Goal: Task Accomplishment & Management: Manage account settings

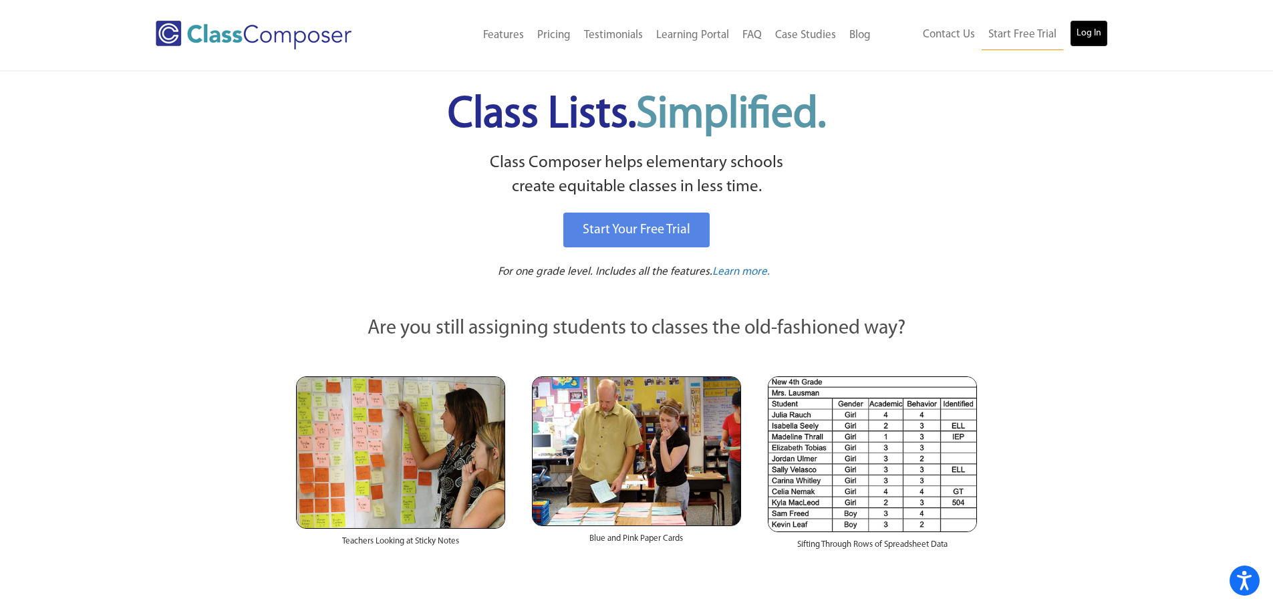
click at [1087, 38] on link "Log In" at bounding box center [1088, 33] width 38 height 27
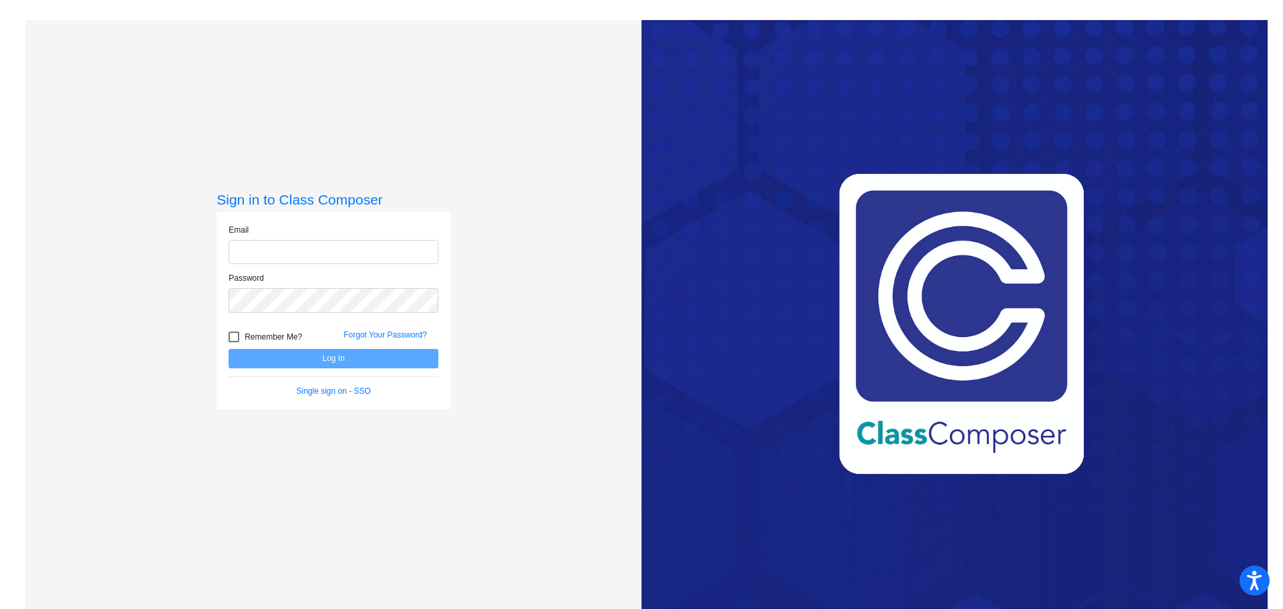
click at [338, 252] on input "email" at bounding box center [333, 252] width 210 height 25
type input "[EMAIL_ADDRESS][DOMAIN_NAME]"
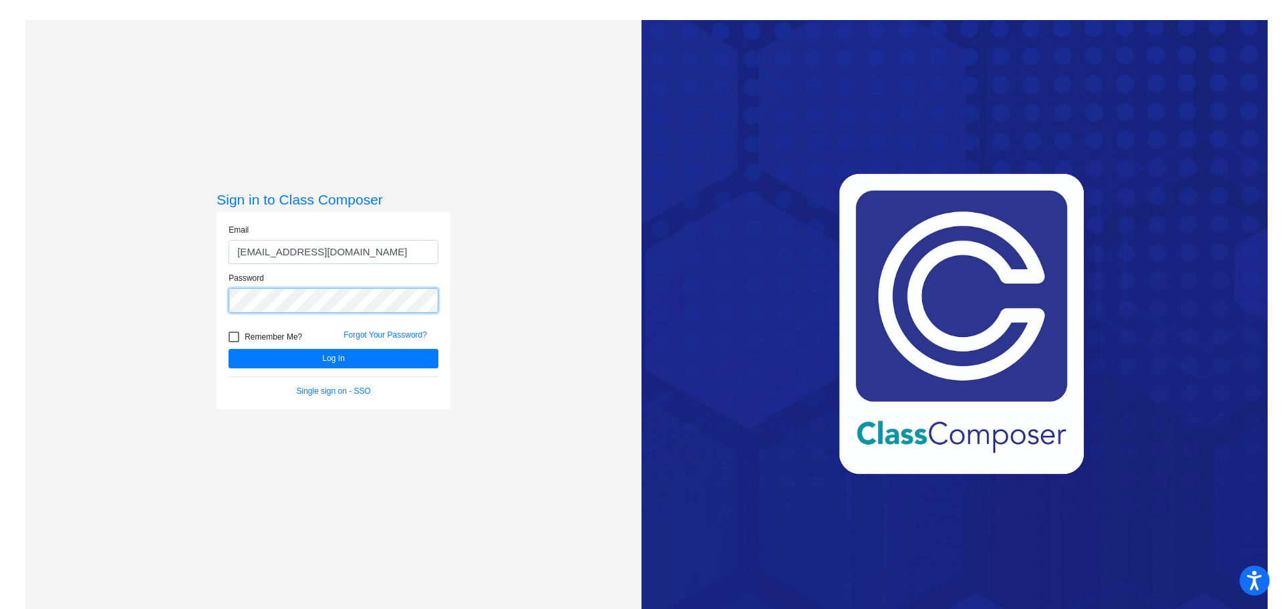
click at [228, 349] on button "Log In" at bounding box center [333, 358] width 210 height 19
click at [83, 293] on div "Sign in to Class Composer Email [EMAIL_ADDRESS][DOMAIN_NAME] Password Remember …" at bounding box center [333, 324] width 616 height 609
click at [228, 349] on button "Log In" at bounding box center [333, 358] width 210 height 19
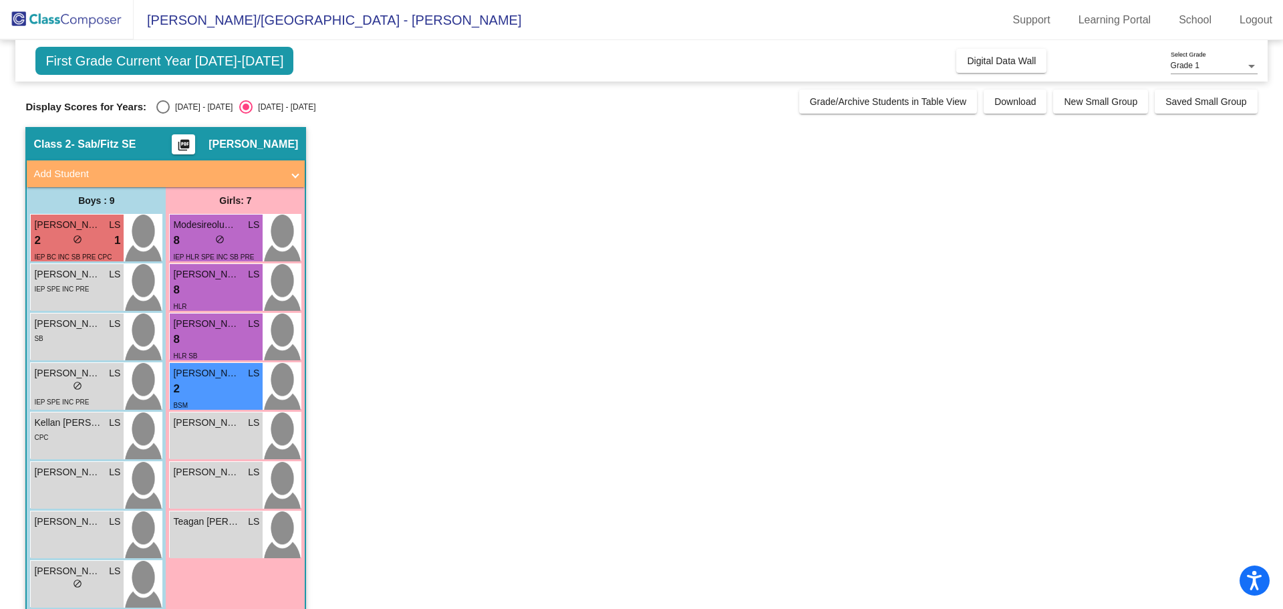
click at [164, 108] on div "Select an option" at bounding box center [162, 106] width 13 height 13
click at [163, 114] on input "[DATE] - [DATE]" at bounding box center [162, 114] width 1 height 1
radio input "true"
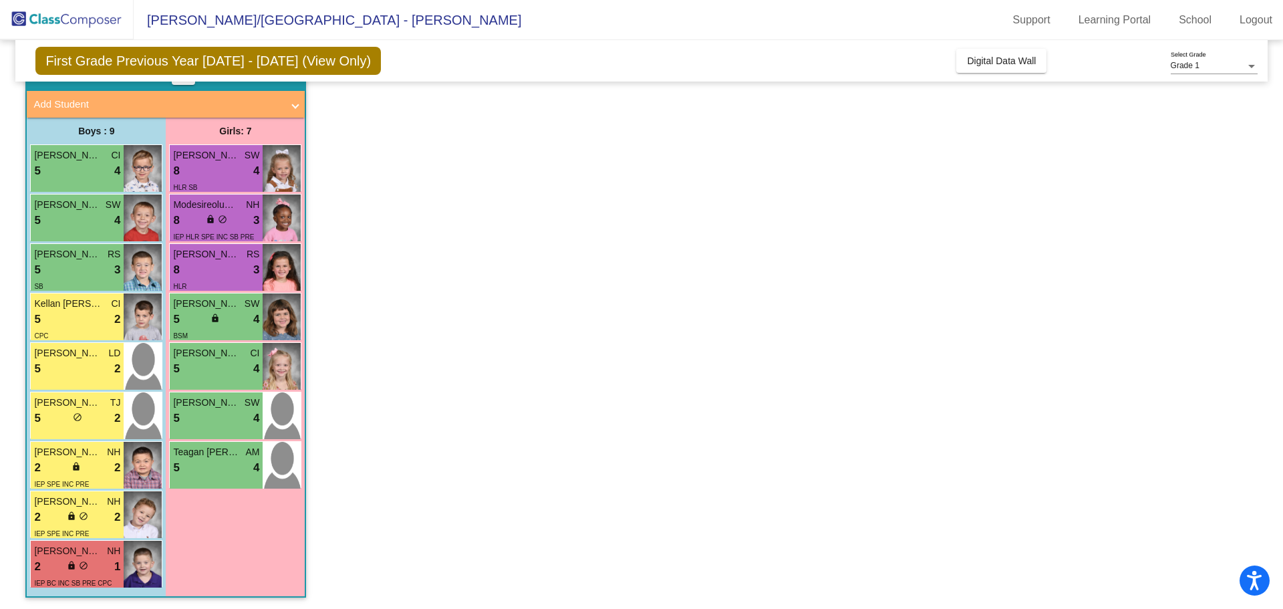
scroll to position [71, 0]
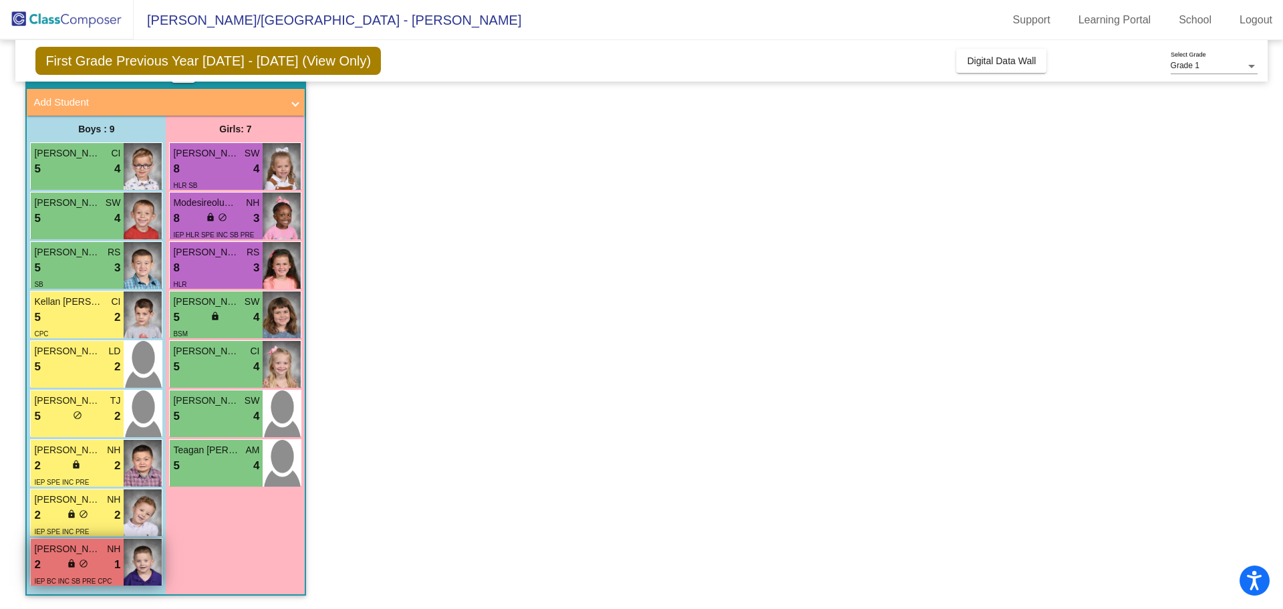
click at [53, 562] on div "2 lock do_not_disturb_alt 1" at bounding box center [77, 564] width 86 height 17
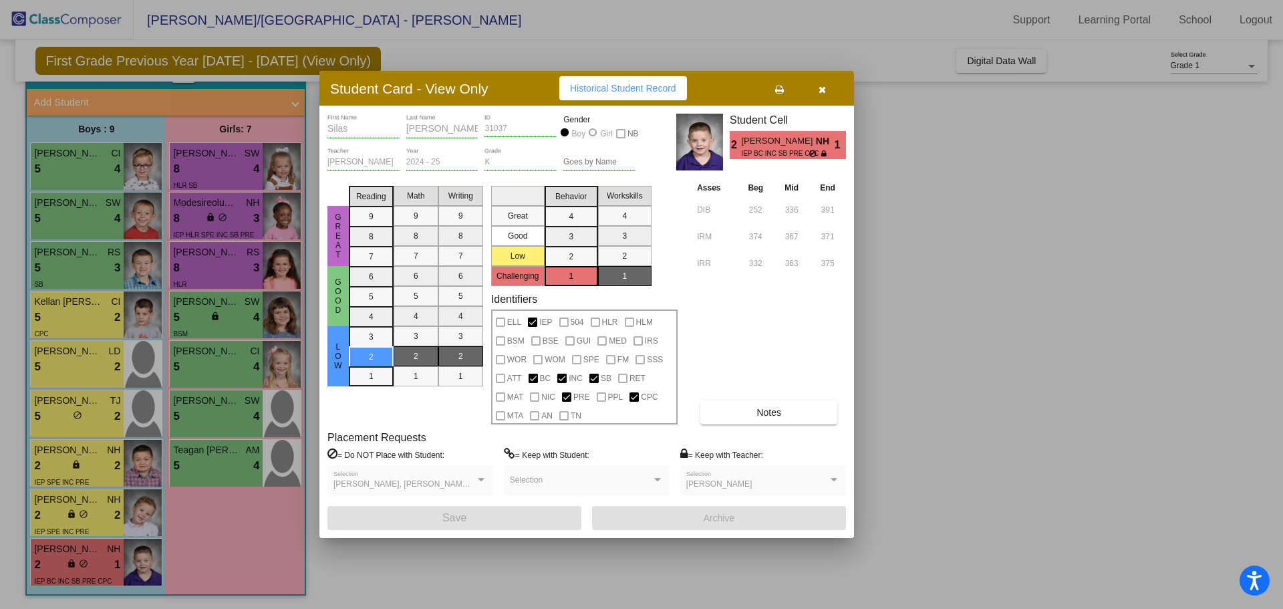
click at [770, 415] on span "Notes" at bounding box center [768, 412] width 25 height 11
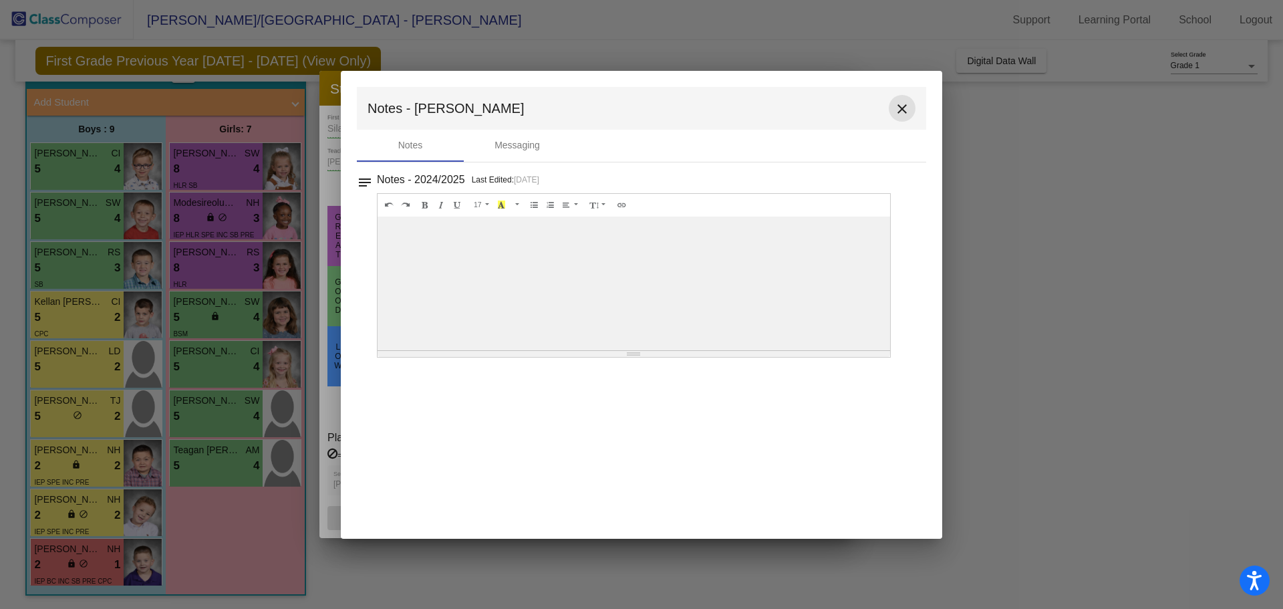
click at [906, 106] on mat-icon "close" at bounding box center [902, 109] width 16 height 16
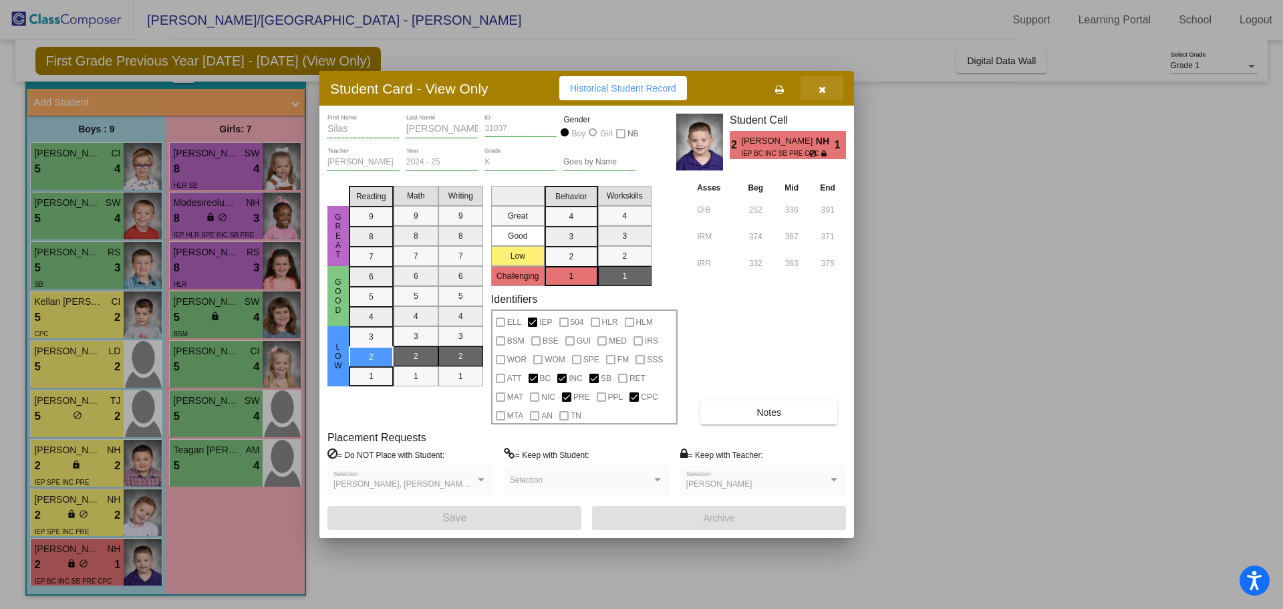
click at [831, 83] on button "button" at bounding box center [821, 88] width 43 height 24
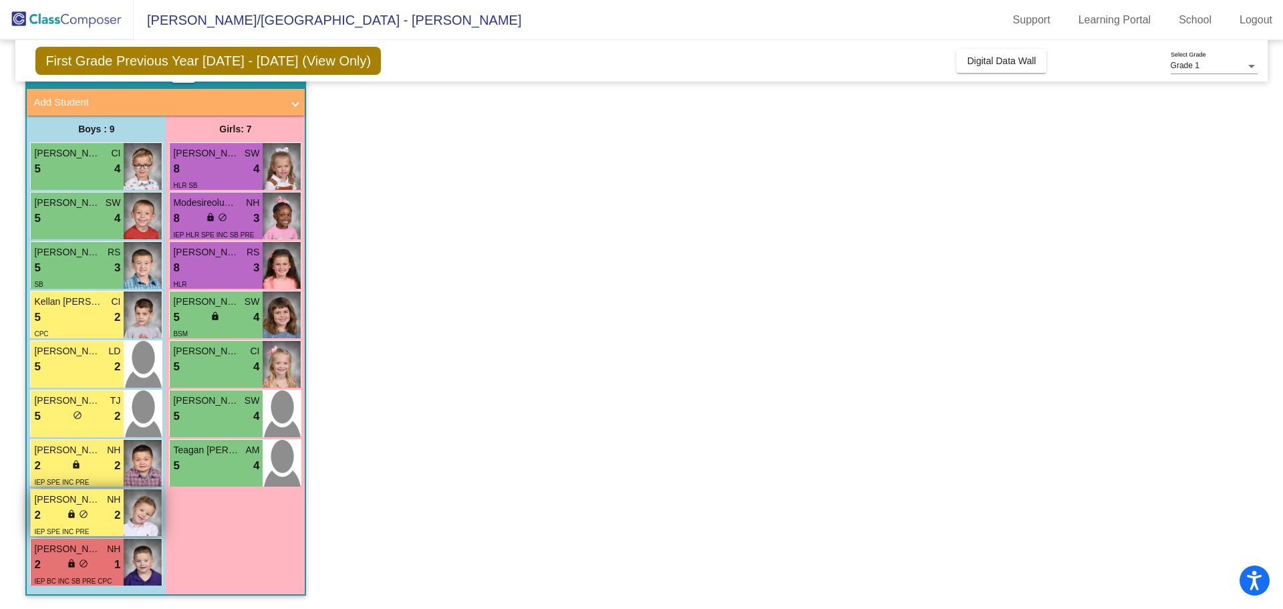
click at [94, 517] on div "2 lock do_not_disturb_alt 2" at bounding box center [77, 514] width 86 height 17
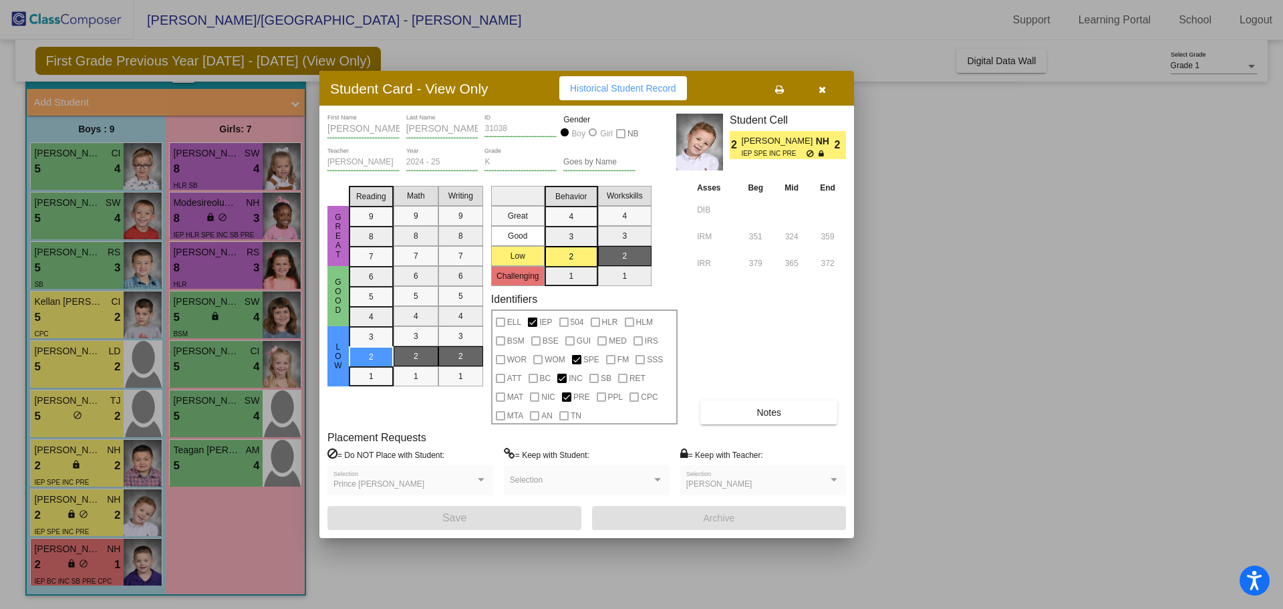
drag, startPoint x: 828, startPoint y: 86, endPoint x: 738, endPoint y: 139, distance: 103.9
click at [828, 86] on button "button" at bounding box center [821, 88] width 43 height 24
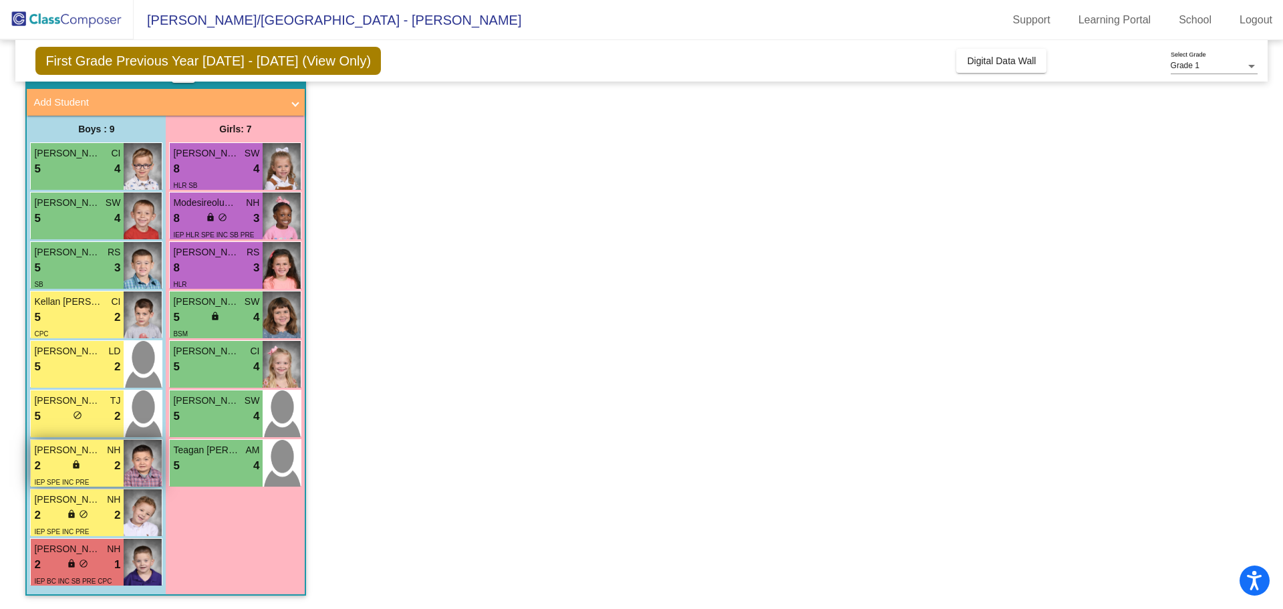
click at [90, 466] on div "2 lock do_not_disturb_alt 2" at bounding box center [77, 465] width 86 height 17
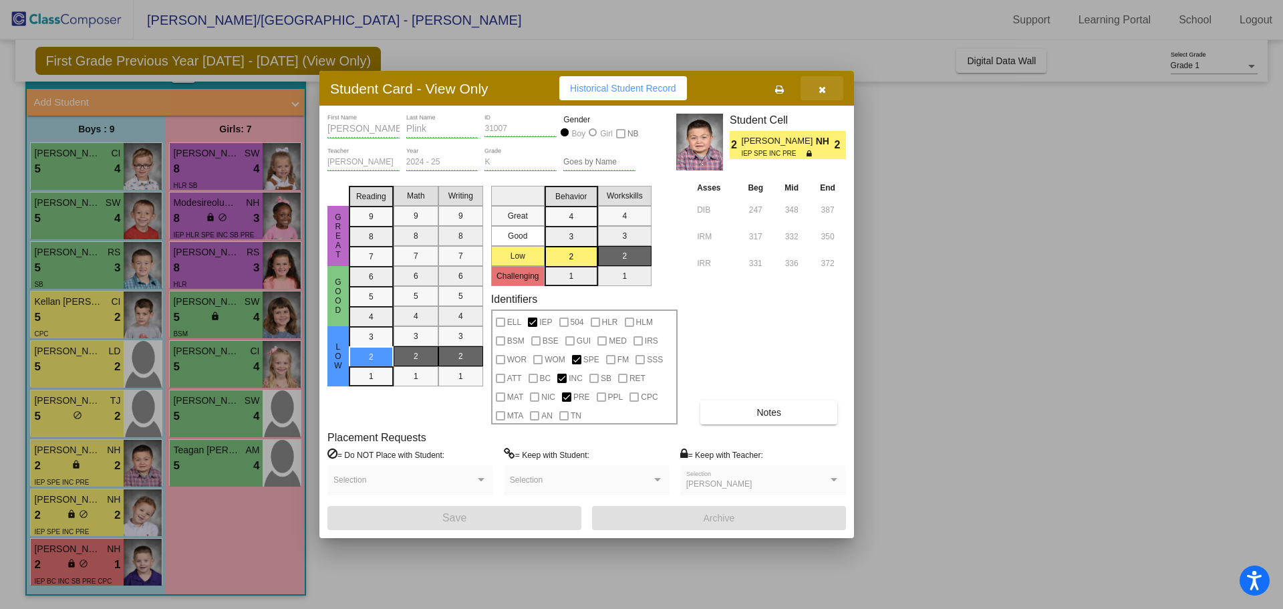
click at [816, 90] on button "button" at bounding box center [821, 88] width 43 height 24
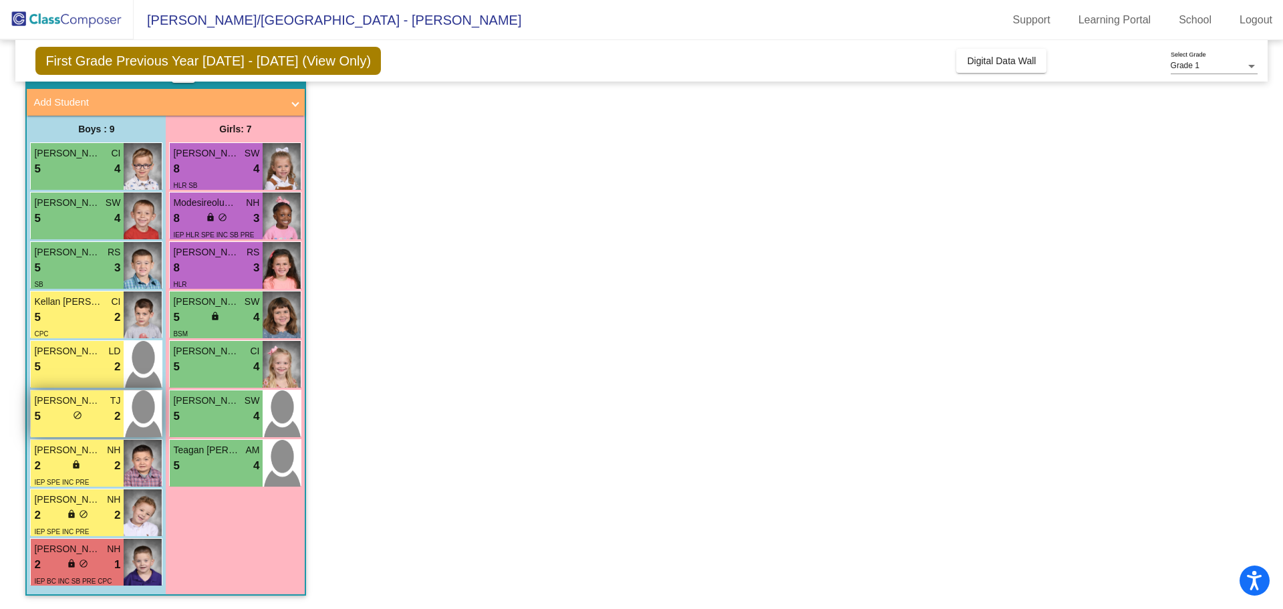
click at [94, 426] on div "[PERSON_NAME] TJ 5 lock do_not_disturb_alt 2" at bounding box center [77, 413] width 93 height 47
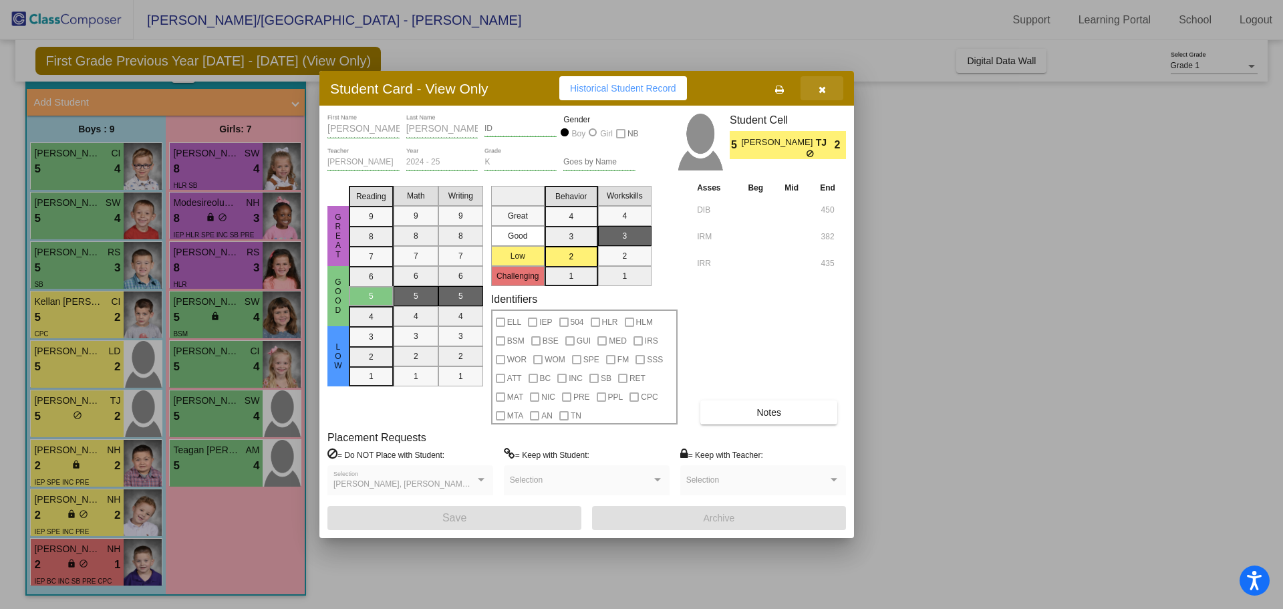
click at [820, 88] on icon "button" at bounding box center [821, 89] width 7 height 9
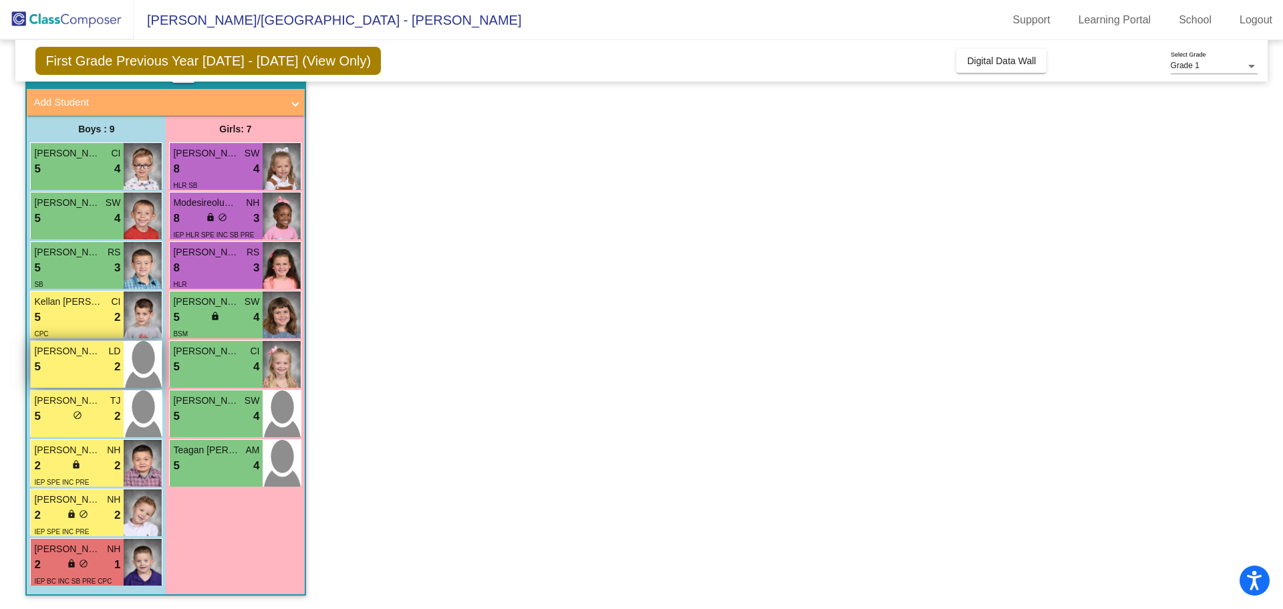
click at [71, 370] on div "5 lock do_not_disturb_alt 2" at bounding box center [77, 366] width 86 height 17
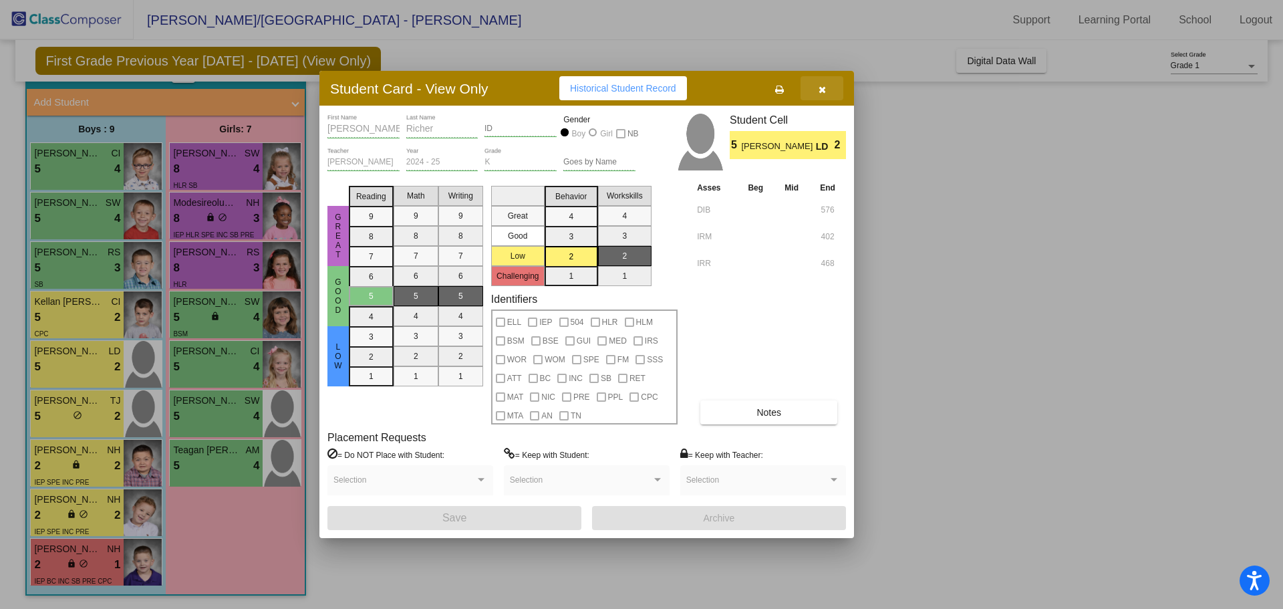
click at [826, 87] on button "button" at bounding box center [821, 88] width 43 height 24
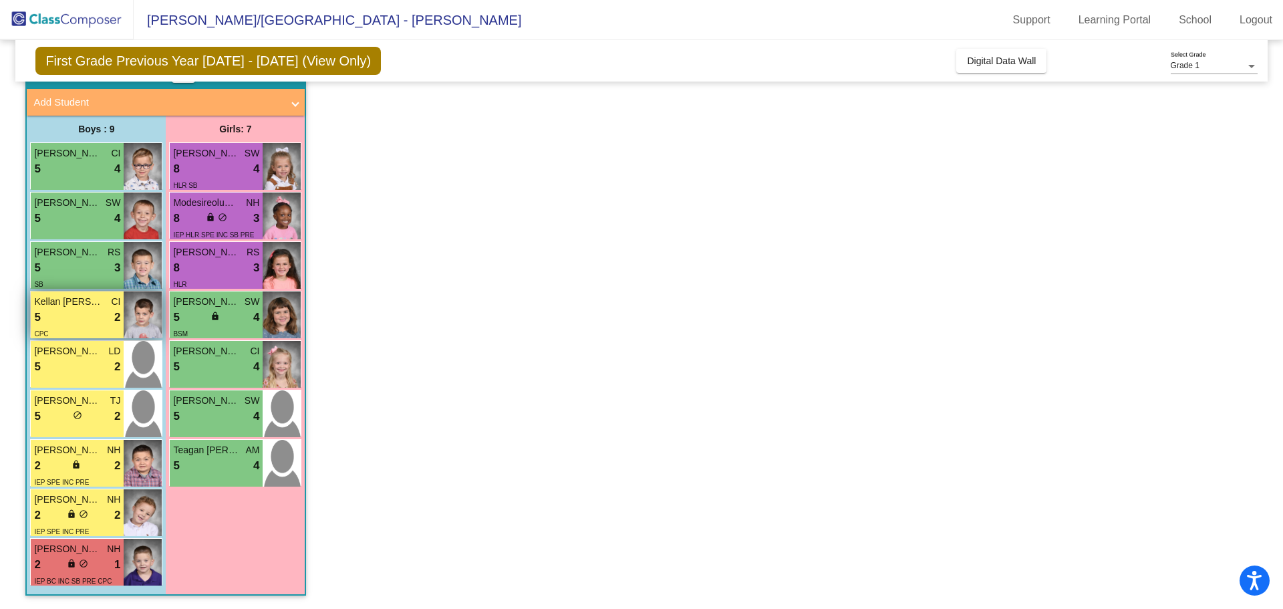
click at [56, 317] on div "5 lock do_not_disturb_alt 2" at bounding box center [77, 317] width 86 height 17
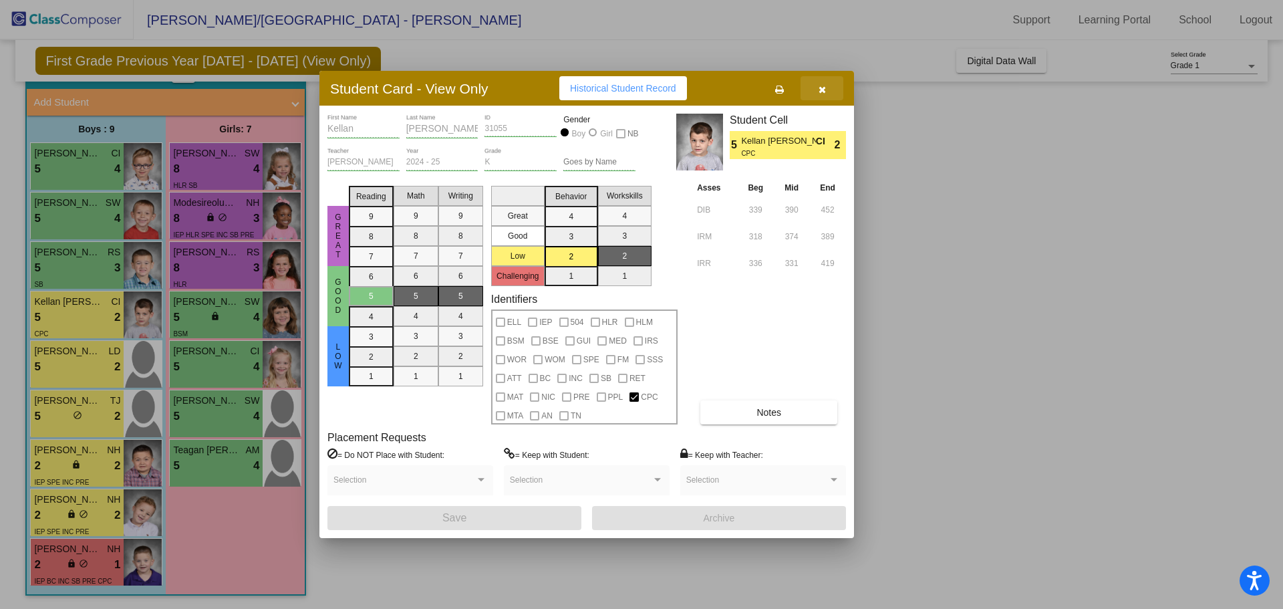
click at [830, 90] on button "button" at bounding box center [821, 88] width 43 height 24
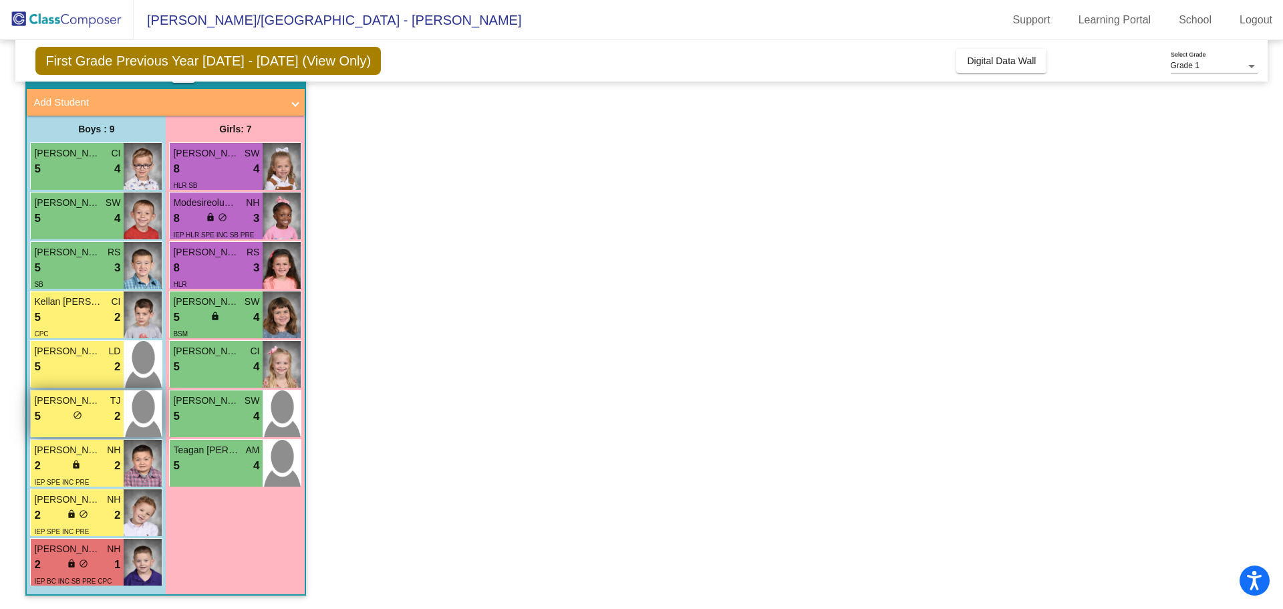
click at [61, 423] on div "5 lock do_not_disturb_alt 2" at bounding box center [77, 415] width 86 height 17
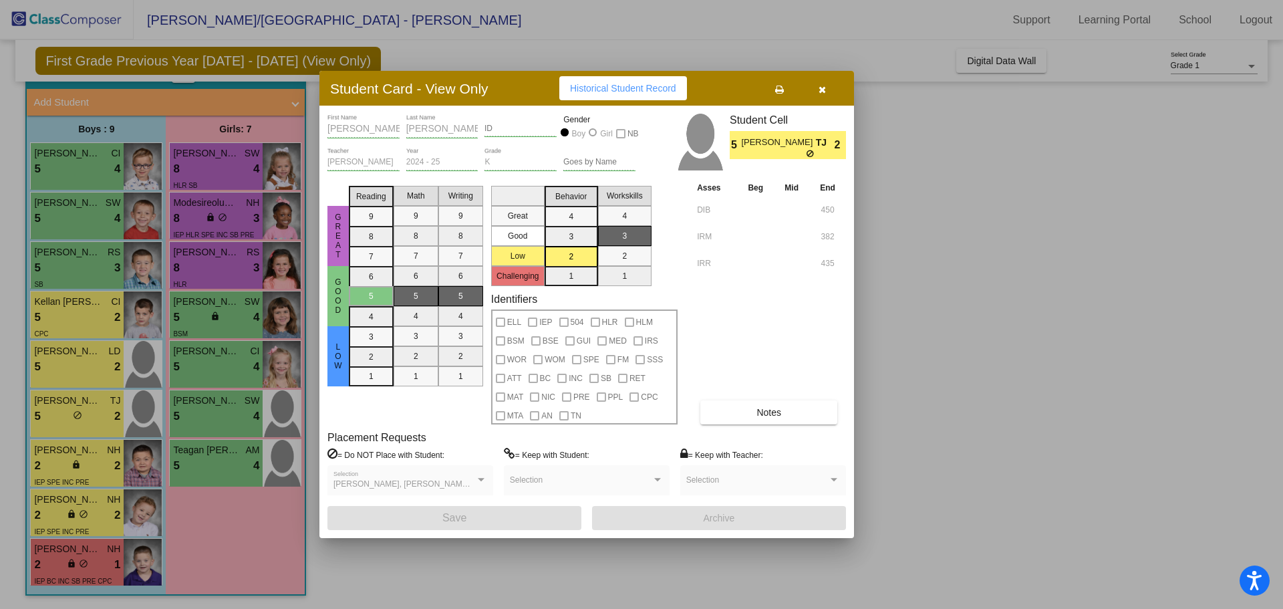
click at [820, 90] on icon "button" at bounding box center [821, 89] width 7 height 9
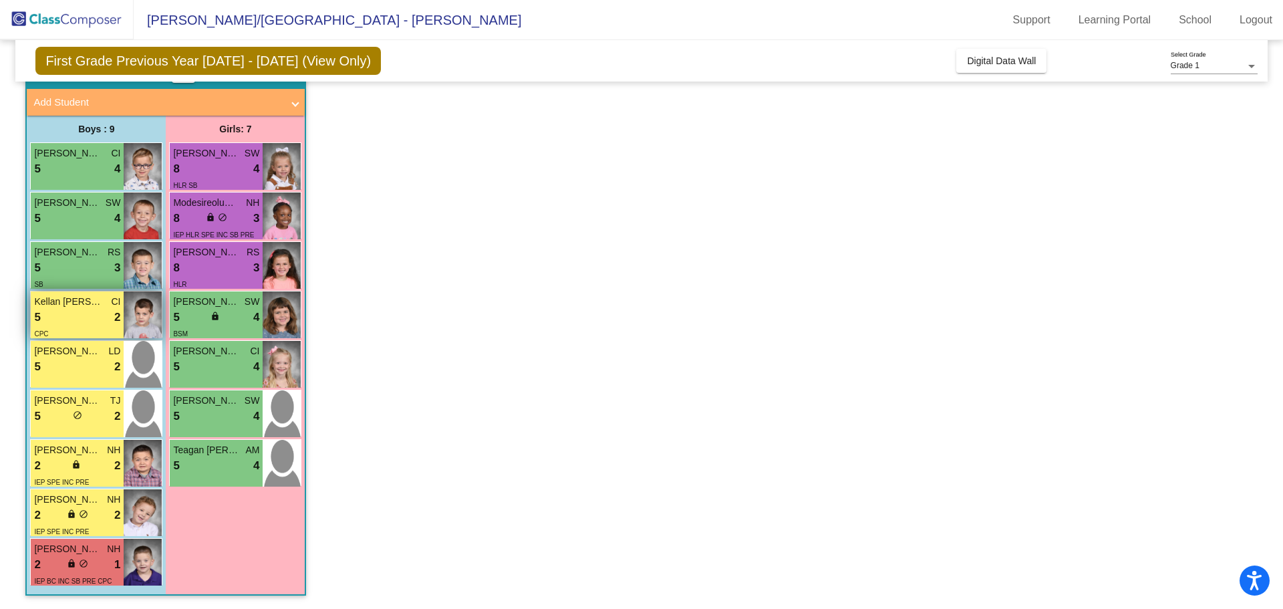
click at [78, 323] on div "5 lock do_not_disturb_alt 2" at bounding box center [77, 317] width 86 height 17
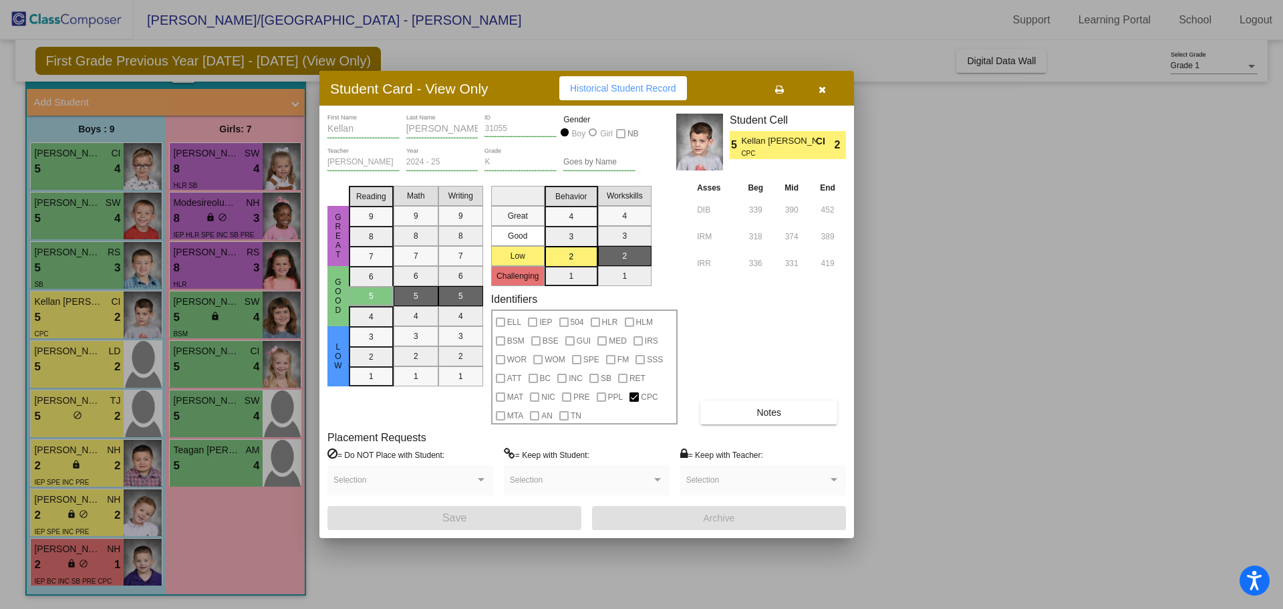
click at [831, 87] on button "button" at bounding box center [821, 88] width 43 height 24
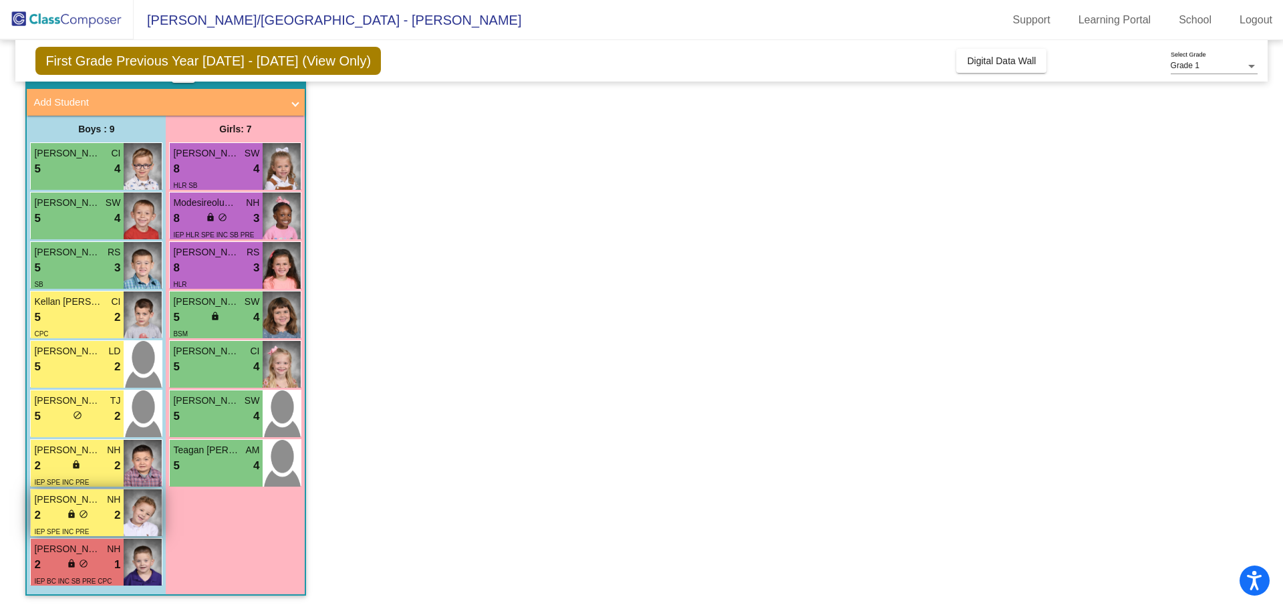
click at [99, 514] on div "2 lock do_not_disturb_alt 2" at bounding box center [77, 514] width 86 height 17
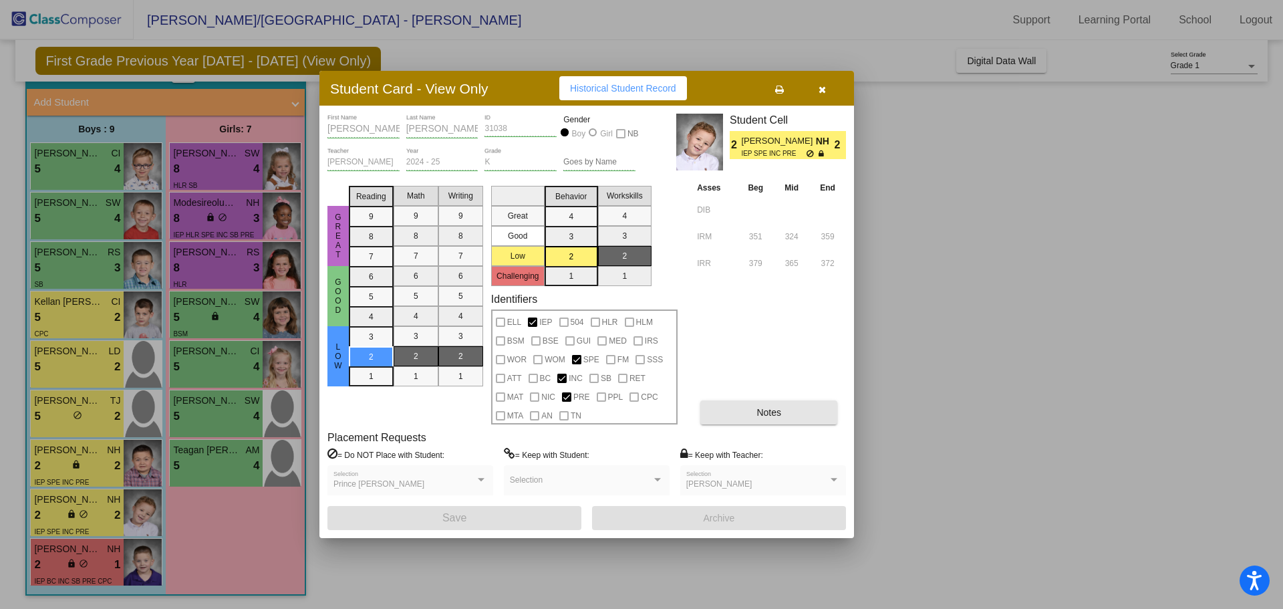
click at [761, 414] on span "Notes" at bounding box center [768, 412] width 25 height 11
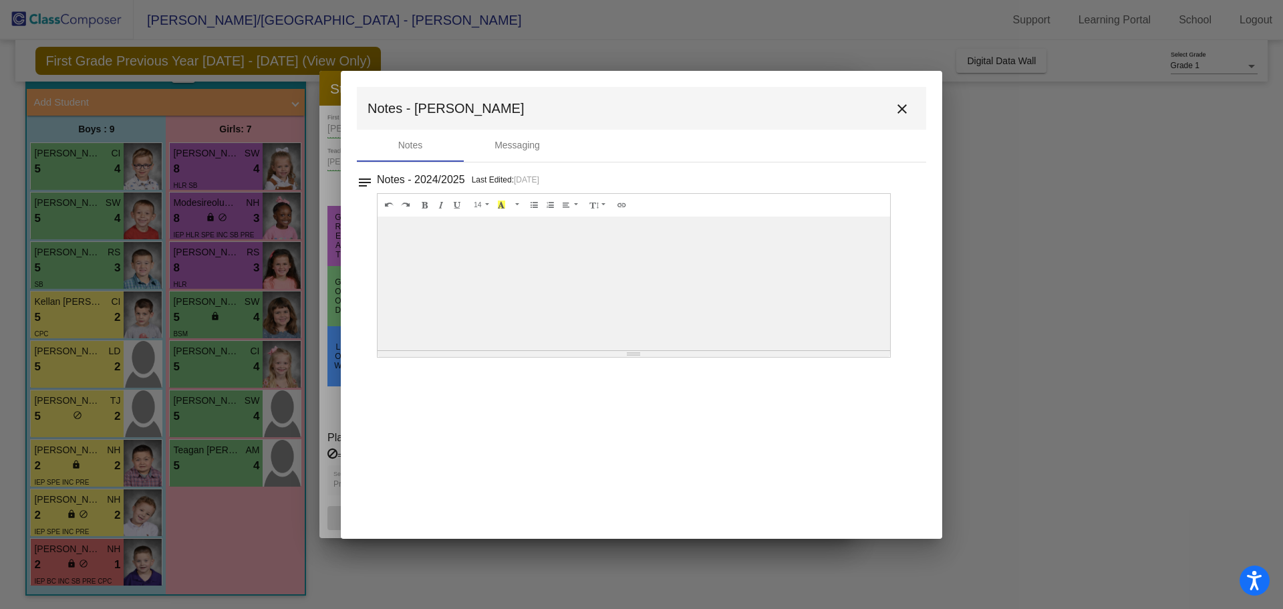
click at [891, 112] on button "close" at bounding box center [901, 108] width 27 height 27
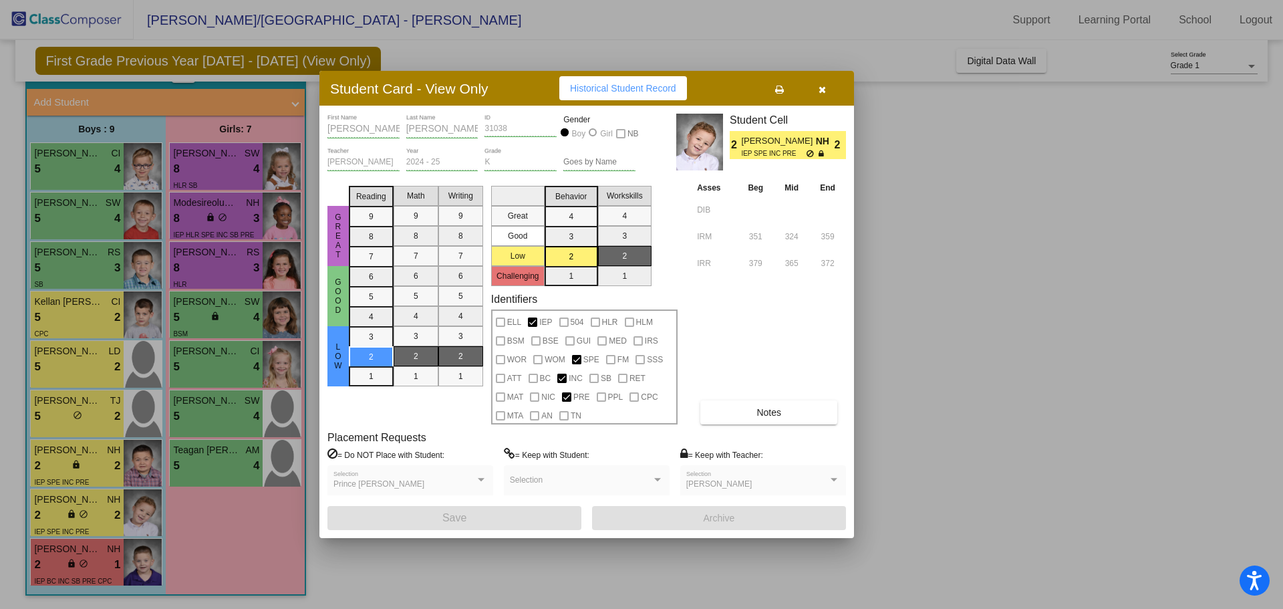
drag, startPoint x: 822, startPoint y: 93, endPoint x: 815, endPoint y: 94, distance: 7.4
click at [822, 93] on icon "button" at bounding box center [821, 89] width 7 height 9
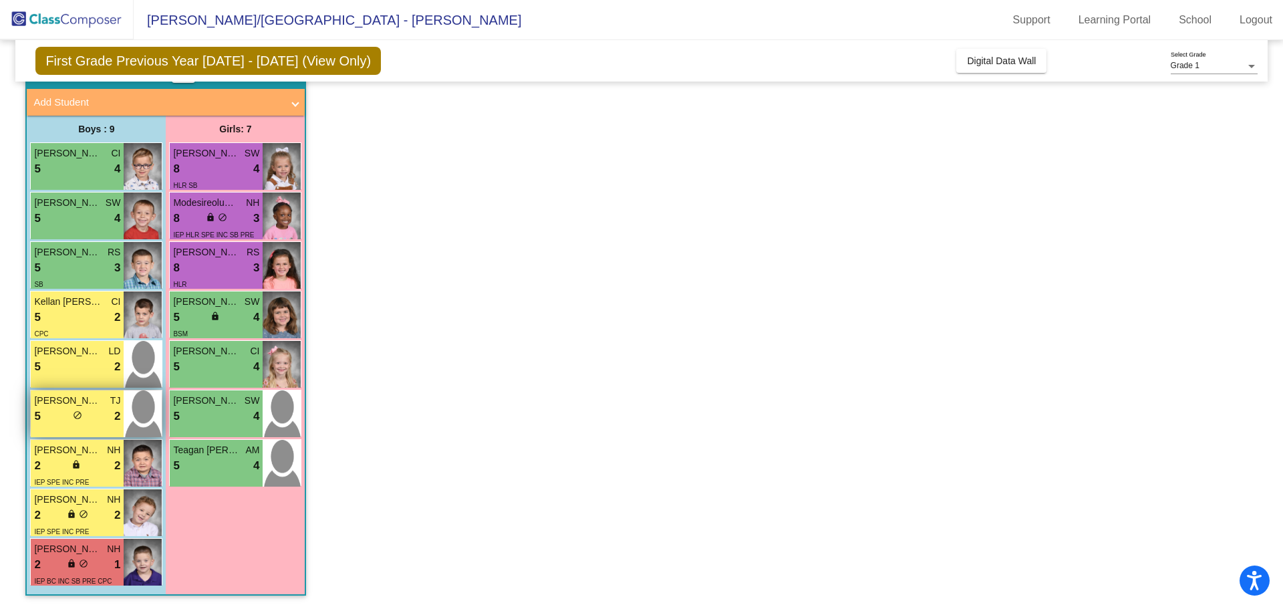
click at [100, 415] on div "5 lock do_not_disturb_alt 2" at bounding box center [77, 415] width 86 height 17
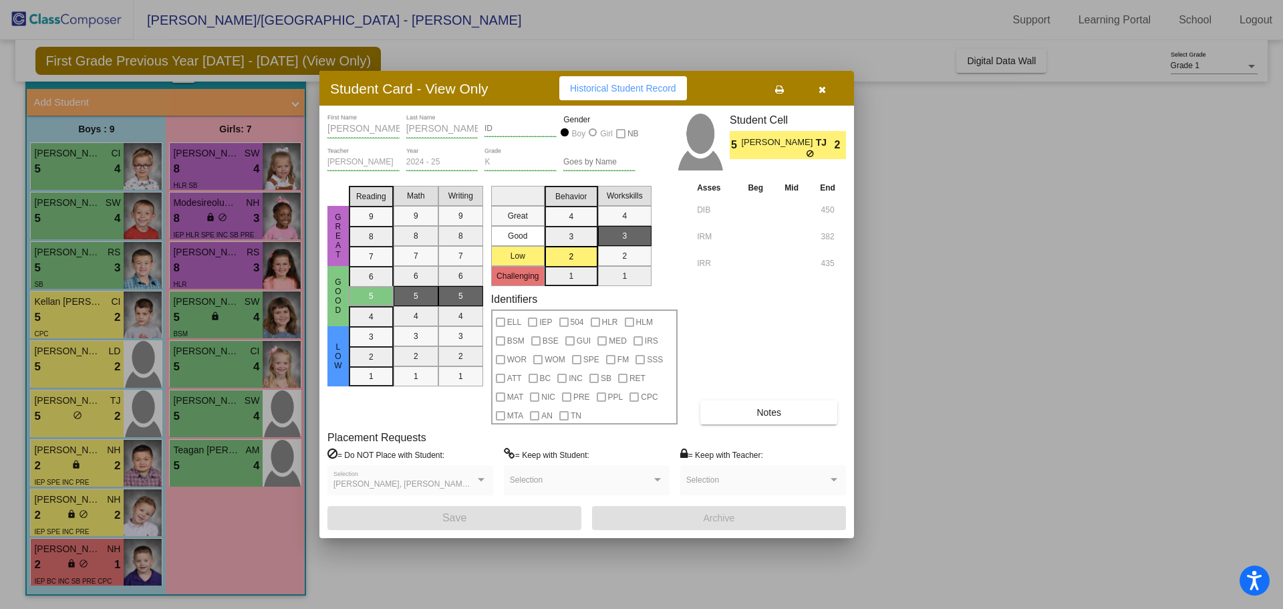
click at [755, 413] on button "Notes" at bounding box center [768, 412] width 137 height 24
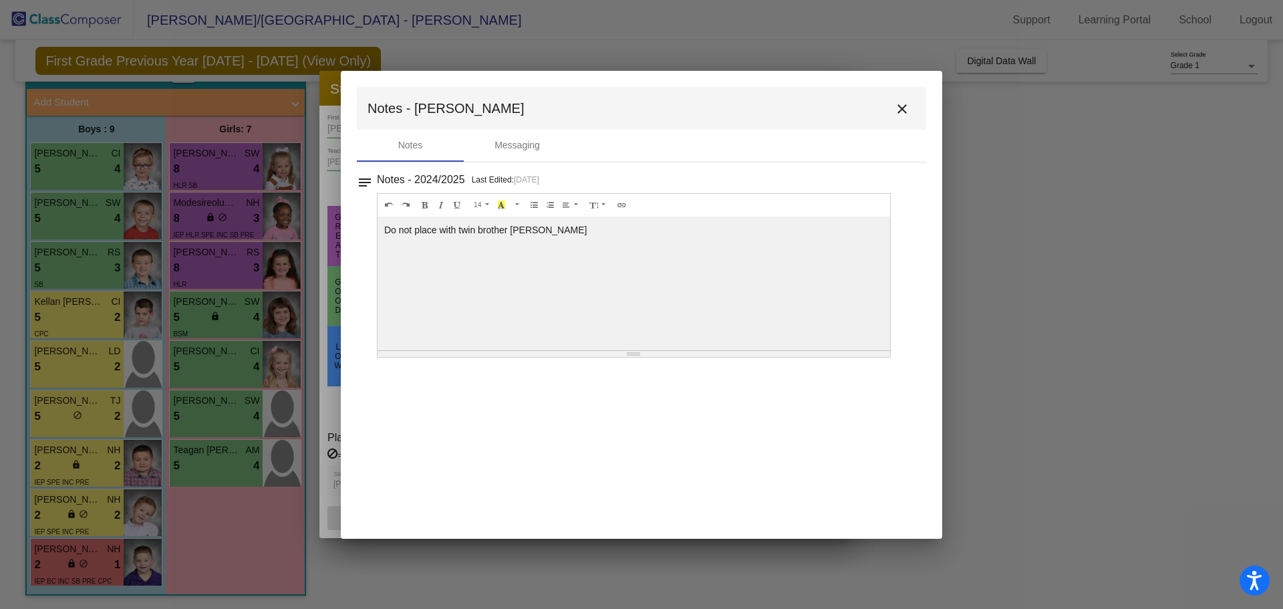
click at [903, 110] on mat-icon "close" at bounding box center [902, 109] width 16 height 16
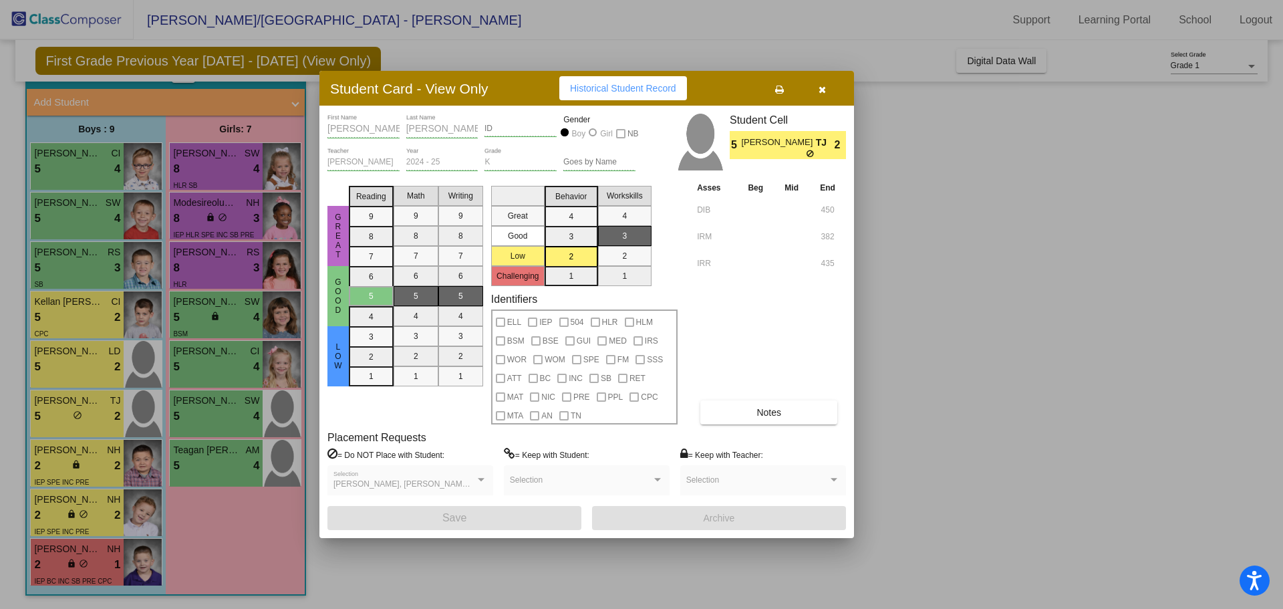
click at [71, 366] on div at bounding box center [641, 304] width 1283 height 609
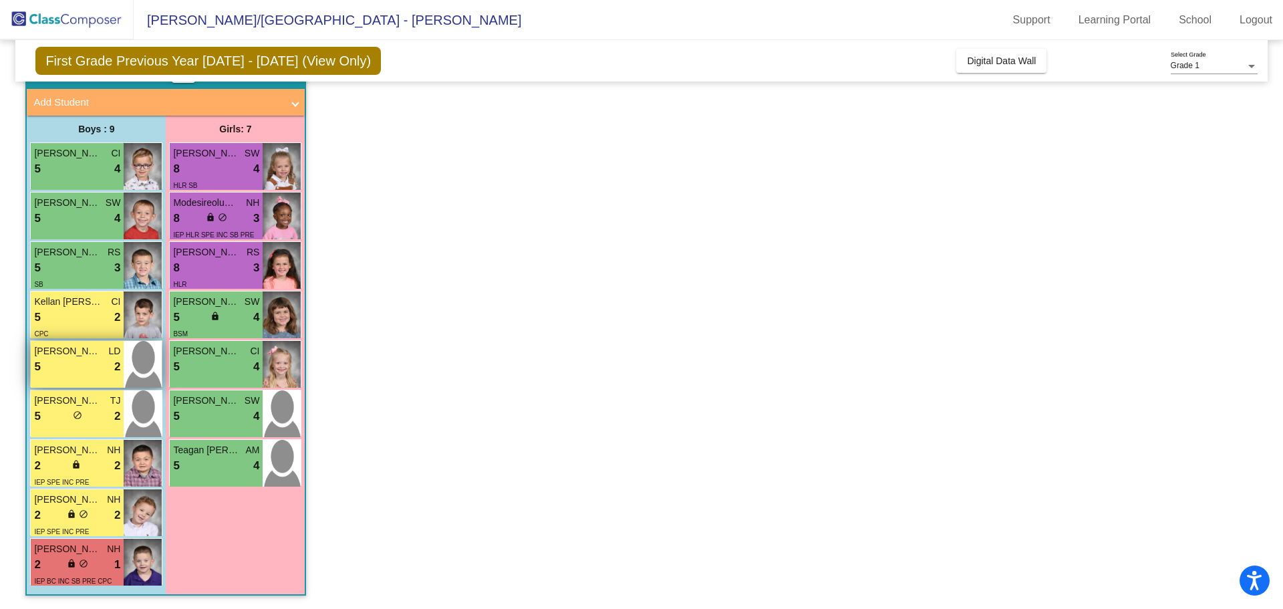
click at [71, 366] on div "5 lock do_not_disturb_alt 2" at bounding box center [77, 366] width 86 height 17
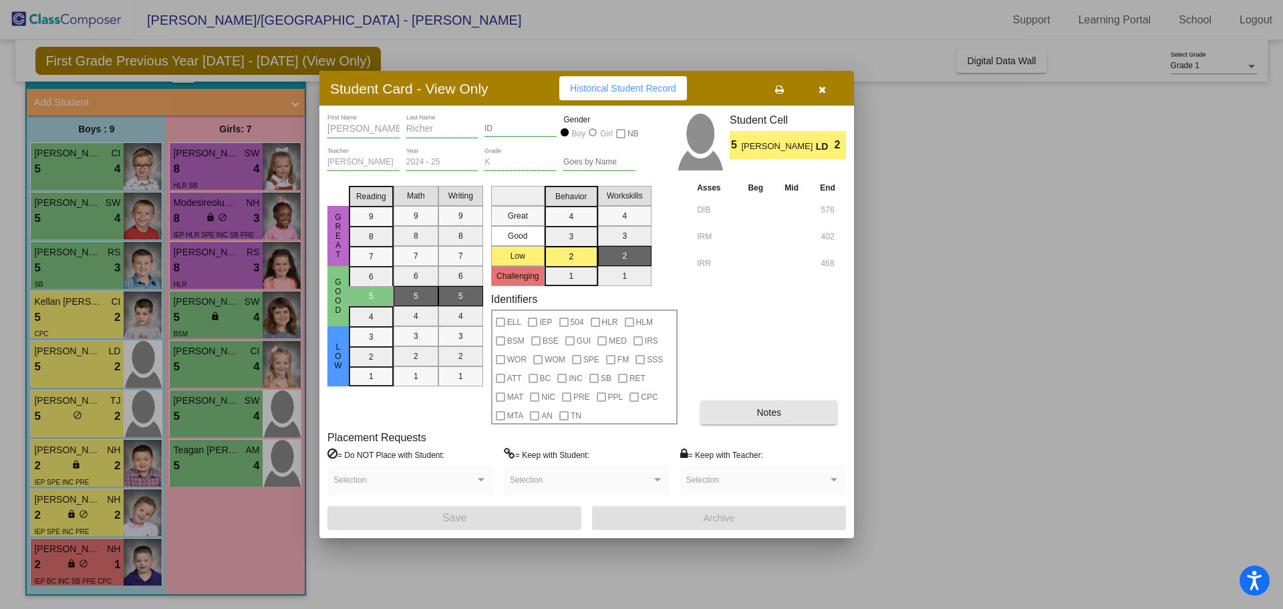
click at [772, 413] on span "Notes" at bounding box center [768, 412] width 25 height 11
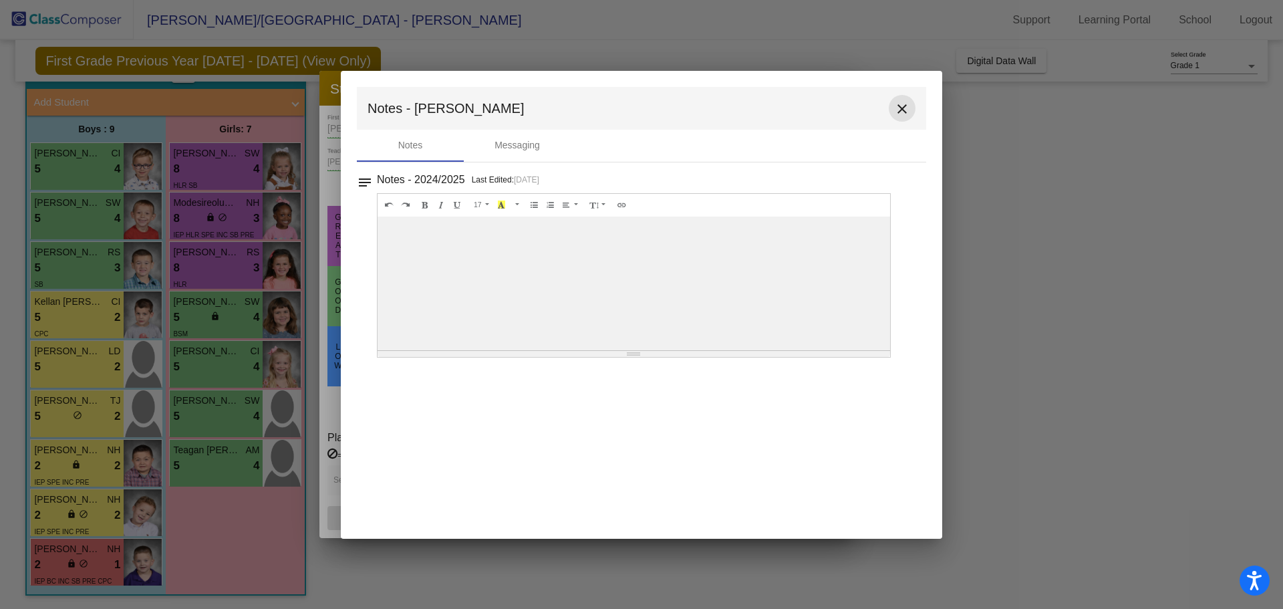
click at [906, 110] on mat-icon "close" at bounding box center [902, 109] width 16 height 16
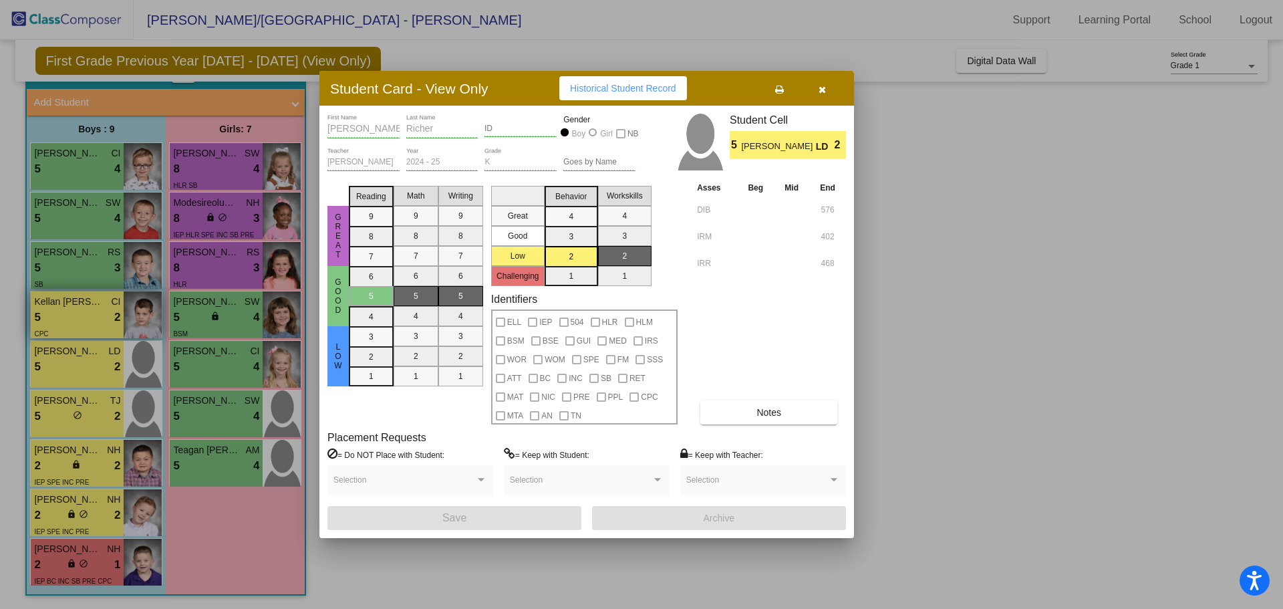
click at [69, 322] on div at bounding box center [641, 304] width 1283 height 609
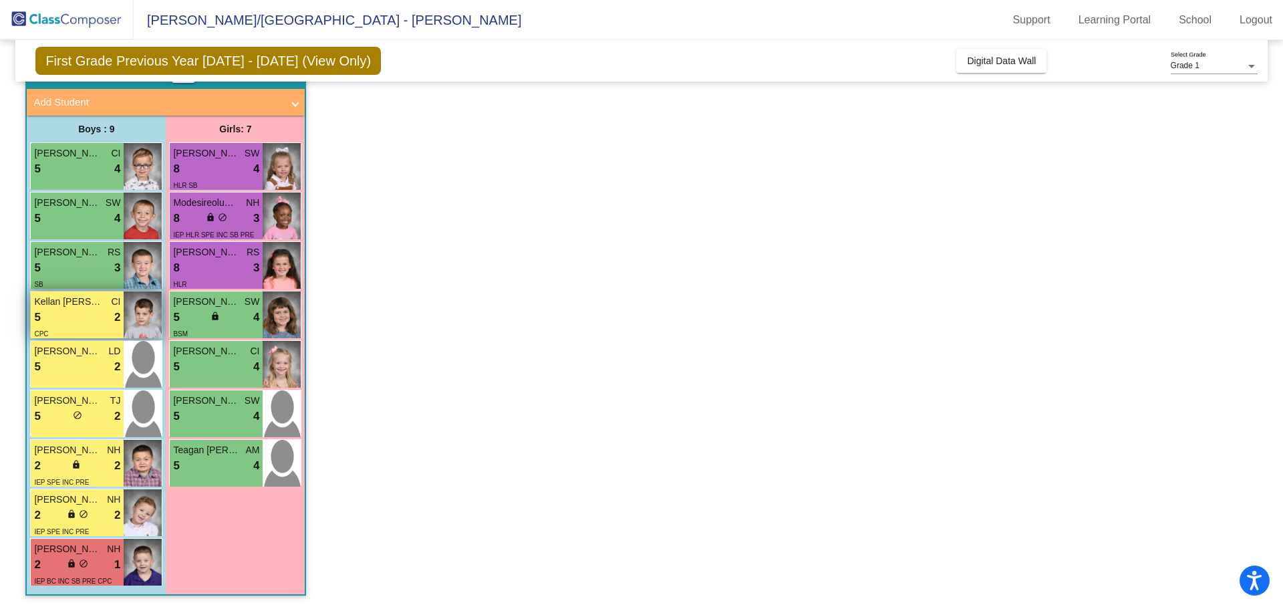
click at [72, 322] on div "5 lock do_not_disturb_alt 2" at bounding box center [77, 317] width 86 height 17
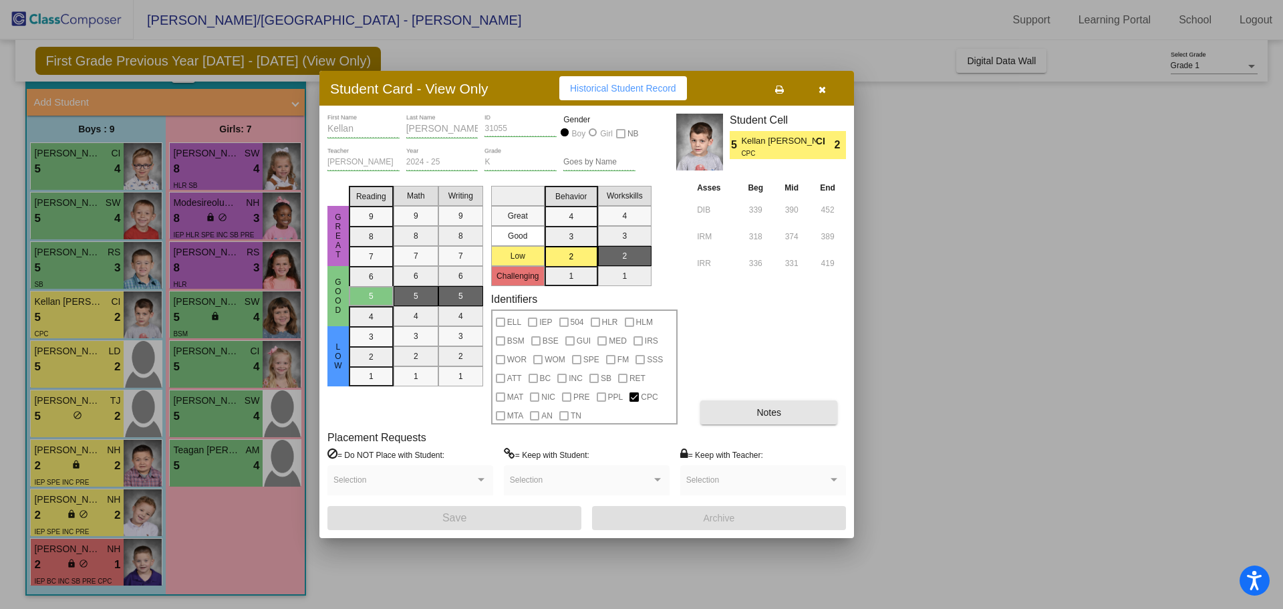
click at [720, 405] on button "Notes" at bounding box center [768, 412] width 137 height 24
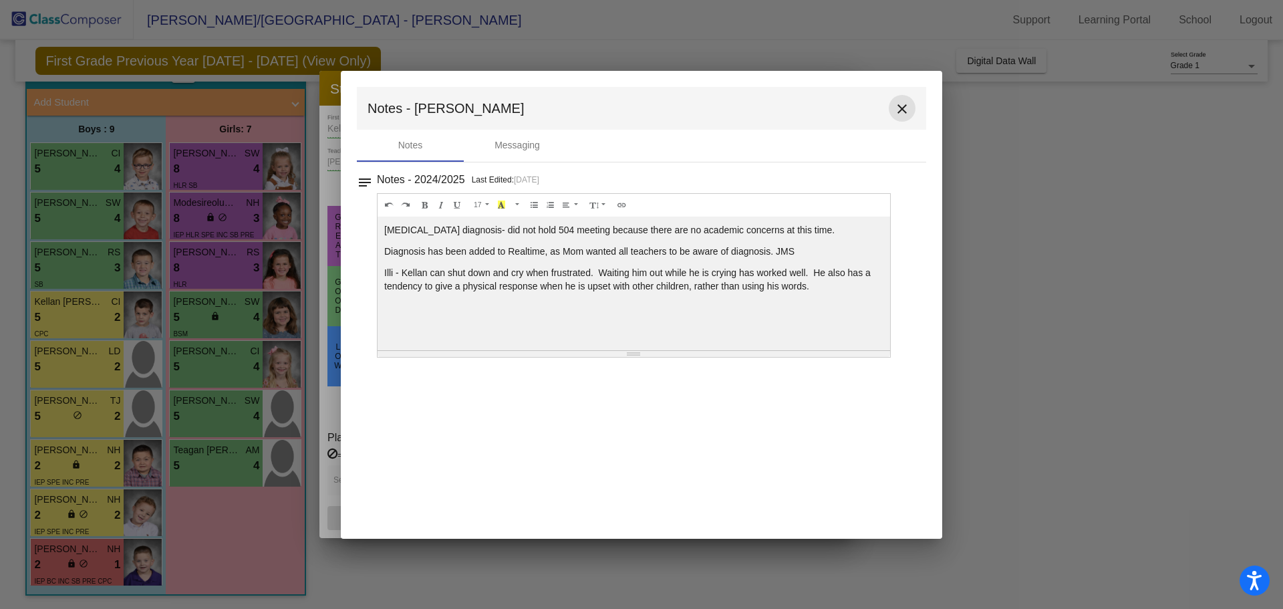
click at [906, 106] on mat-icon "close" at bounding box center [902, 109] width 16 height 16
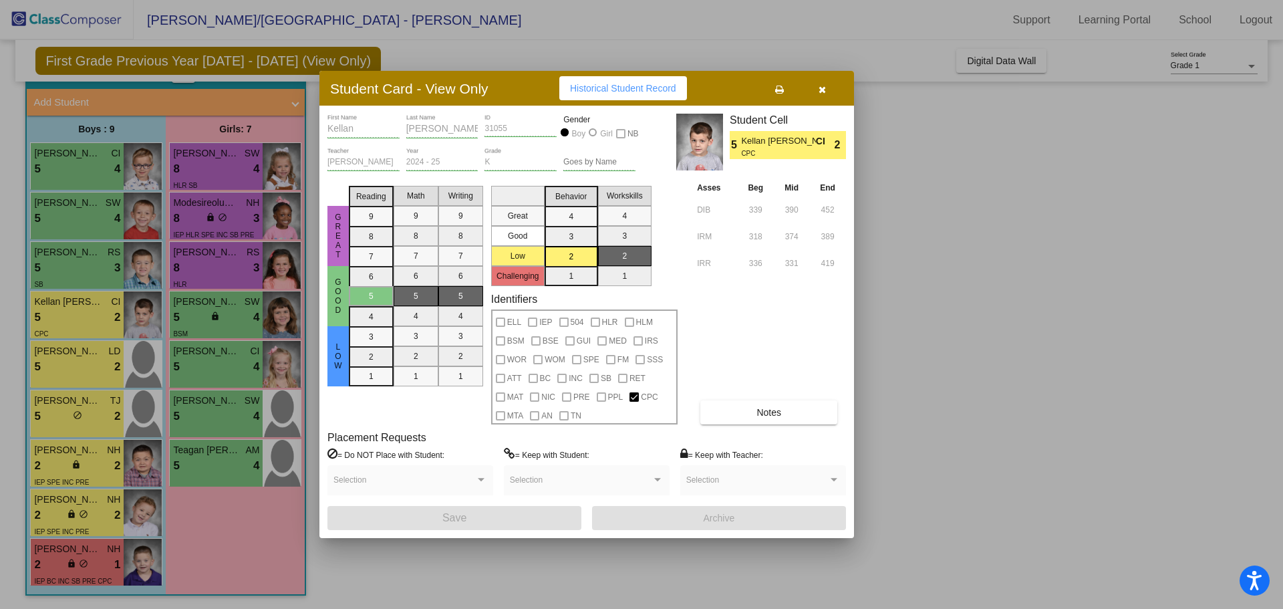
click at [75, 321] on div at bounding box center [641, 304] width 1283 height 609
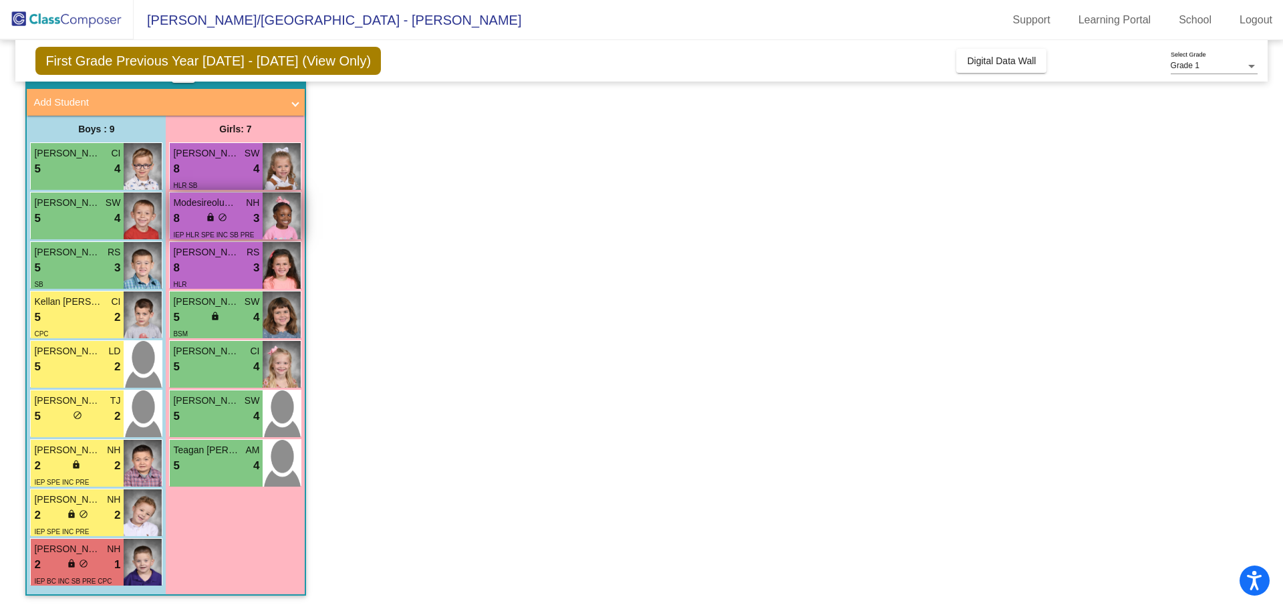
click at [234, 221] on div "8 lock do_not_disturb_alt 3" at bounding box center [216, 218] width 86 height 17
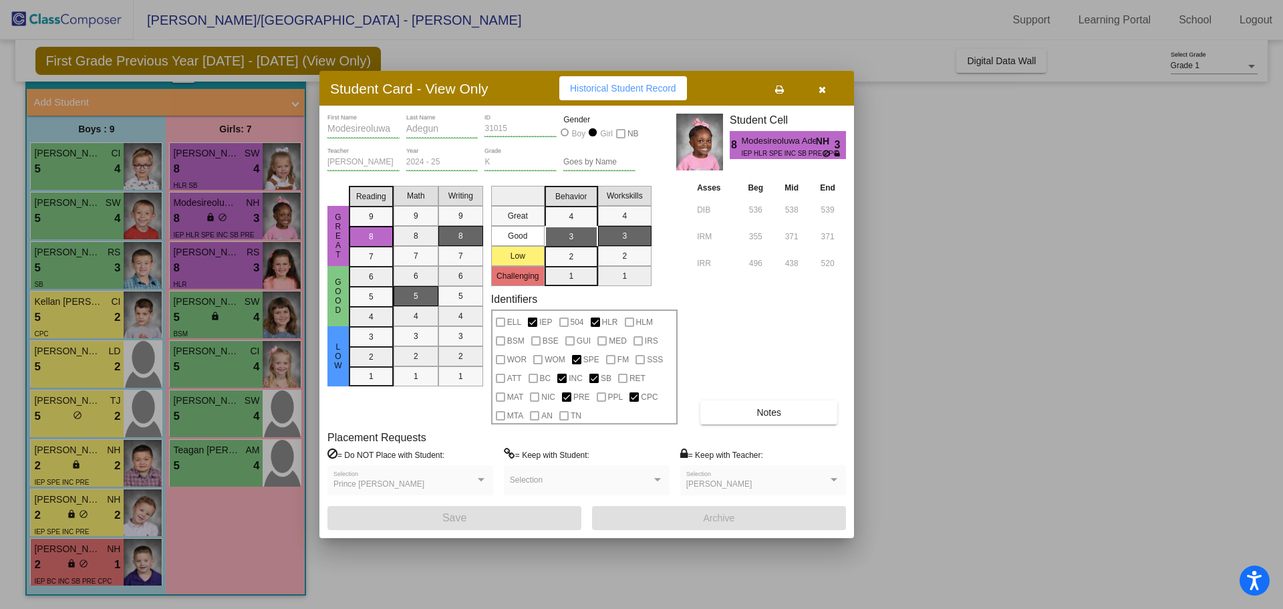
click at [828, 81] on button "button" at bounding box center [821, 88] width 43 height 24
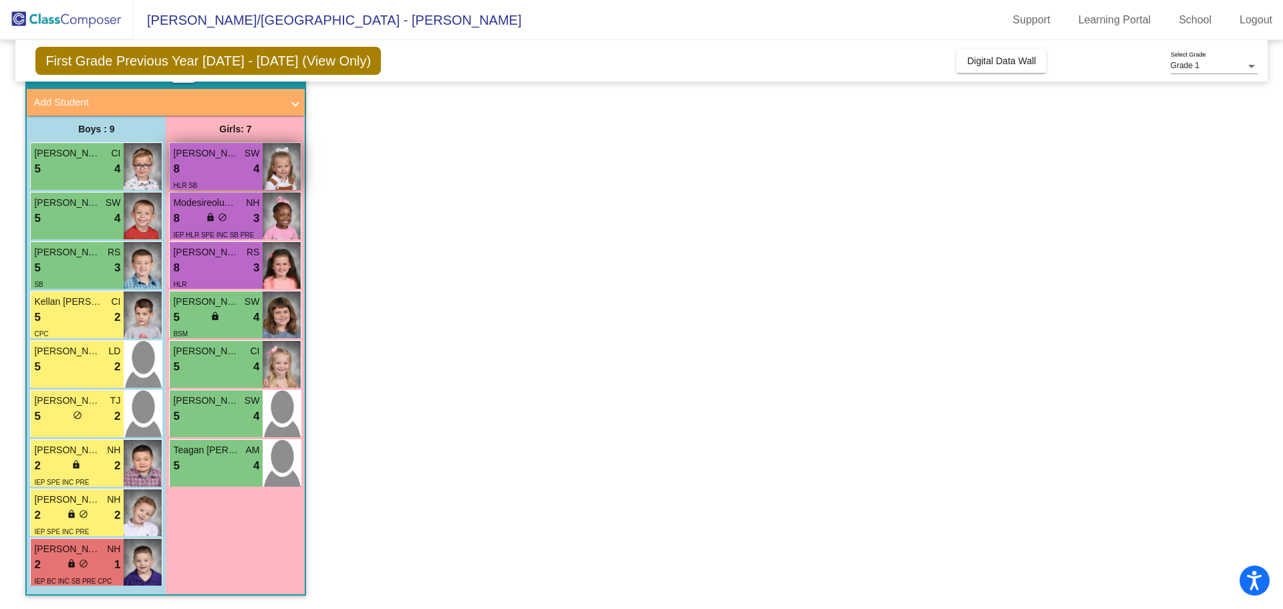
click at [202, 168] on div "8 lock do_not_disturb_alt 4" at bounding box center [216, 168] width 86 height 17
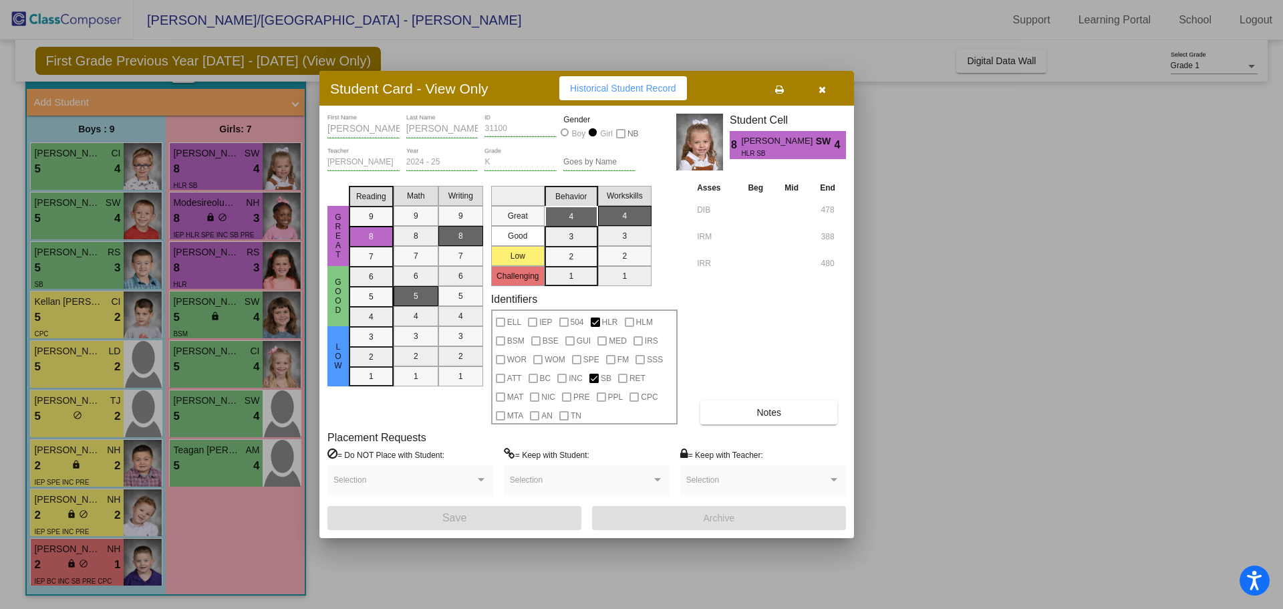
click at [821, 89] on icon "button" at bounding box center [821, 89] width 7 height 9
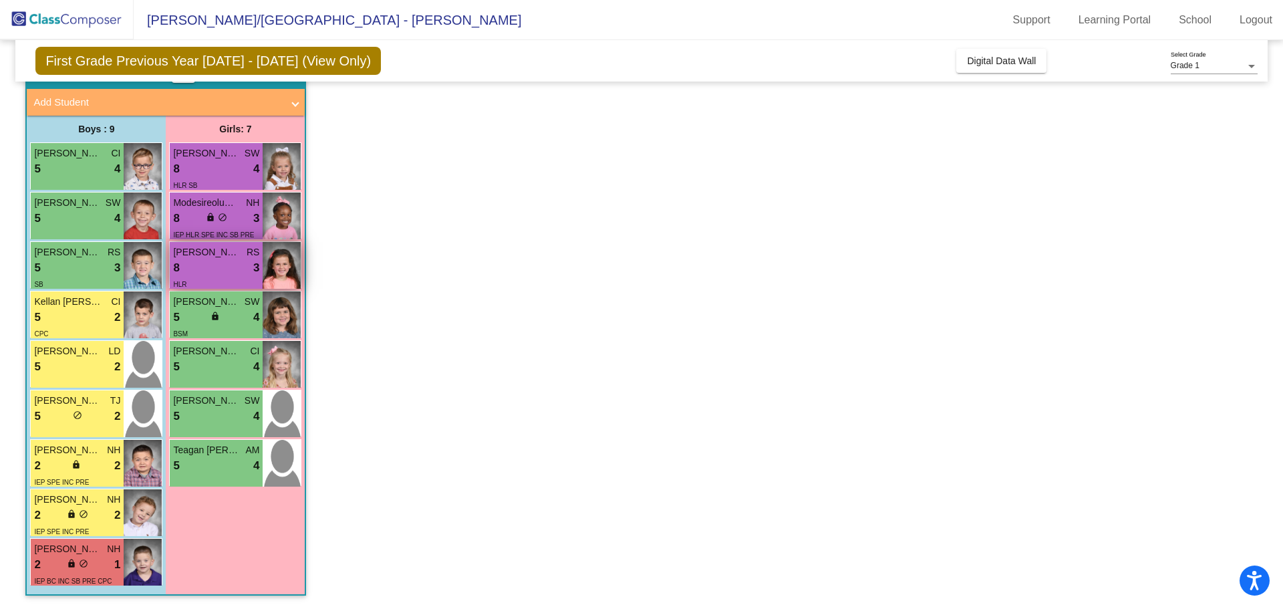
click at [210, 270] on div "8 lock do_not_disturb_alt 3" at bounding box center [216, 267] width 86 height 17
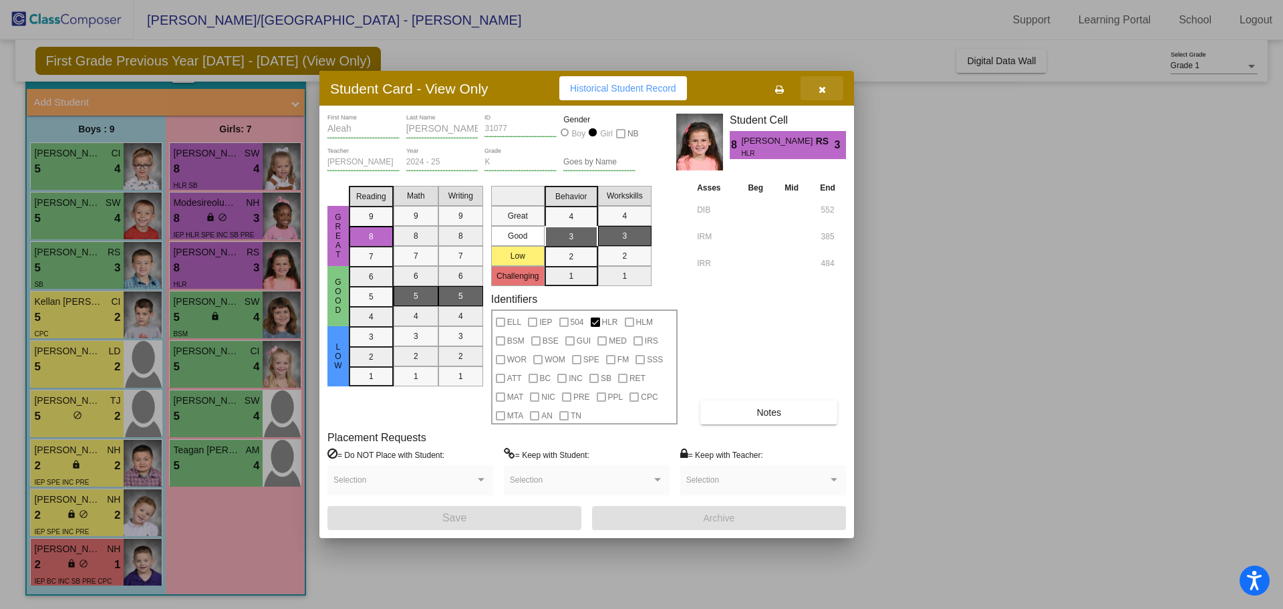
click at [823, 90] on icon "button" at bounding box center [821, 89] width 7 height 9
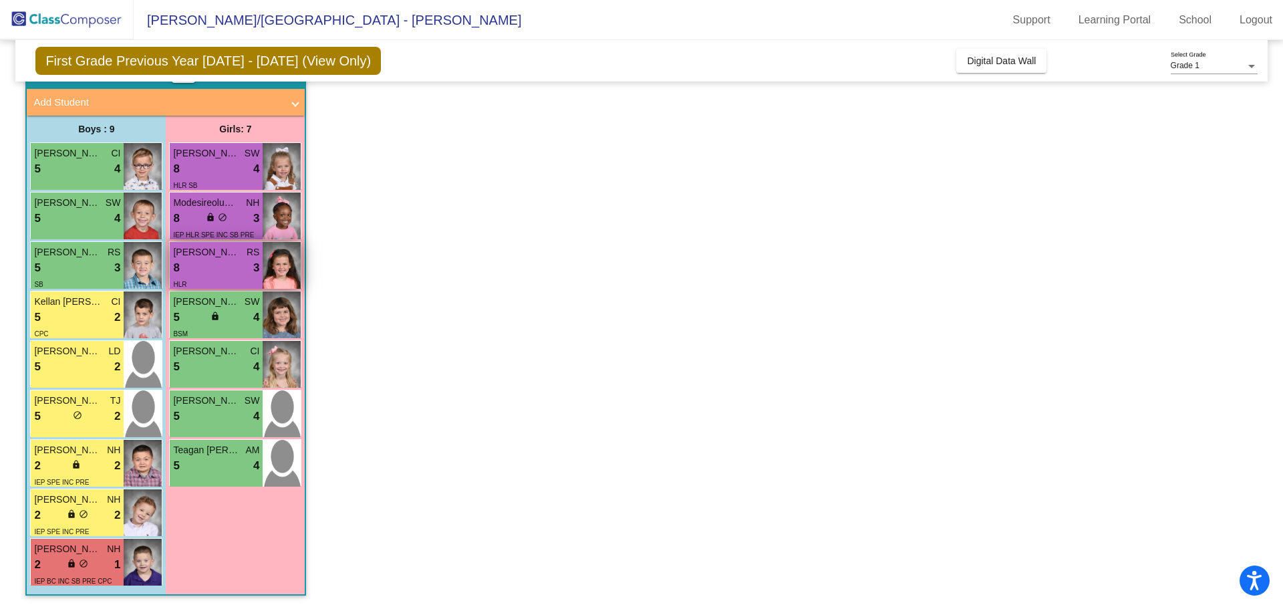
click at [281, 281] on img at bounding box center [282, 265] width 38 height 47
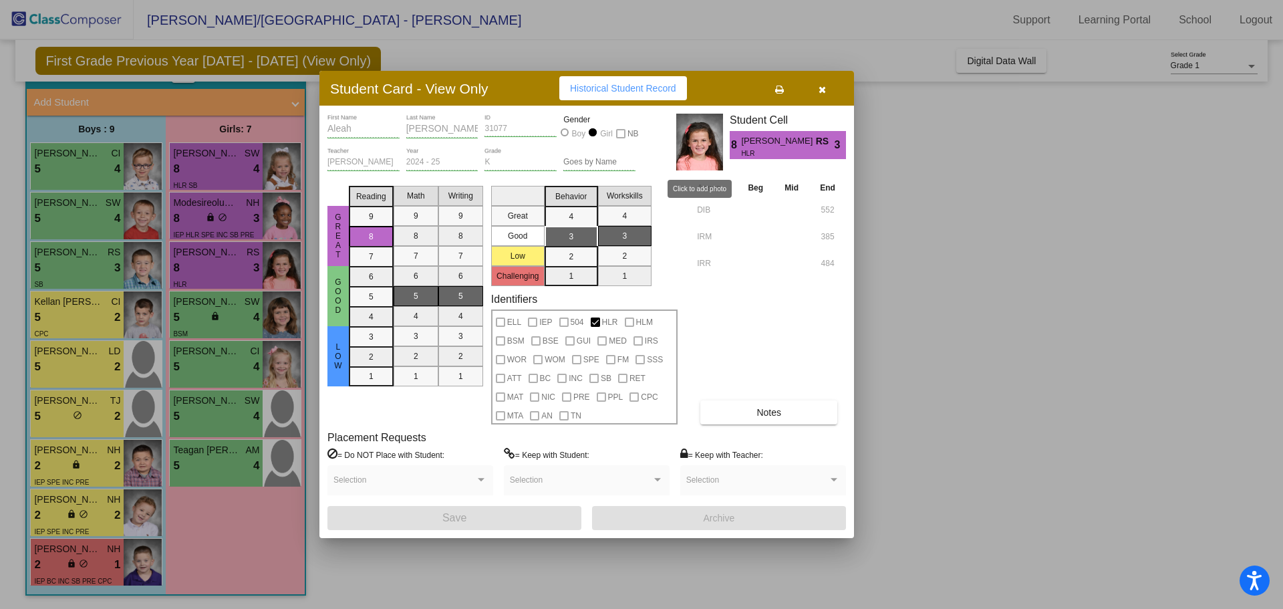
click at [699, 143] on img at bounding box center [699, 142] width 47 height 57
click at [830, 87] on button "button" at bounding box center [821, 88] width 43 height 24
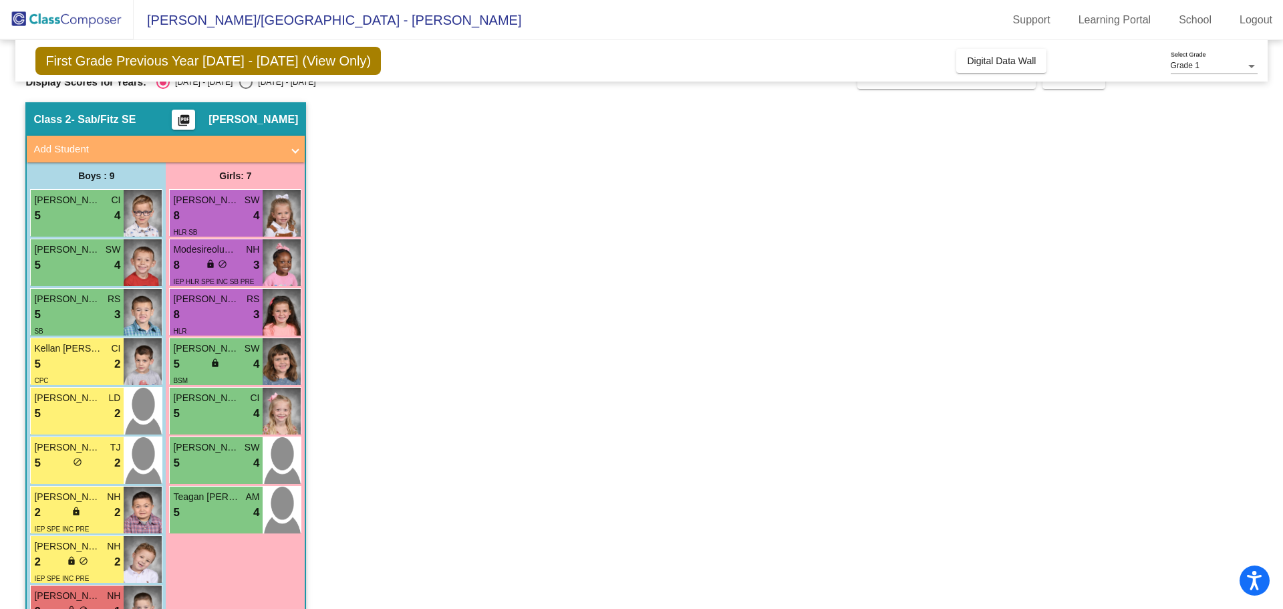
scroll to position [0, 0]
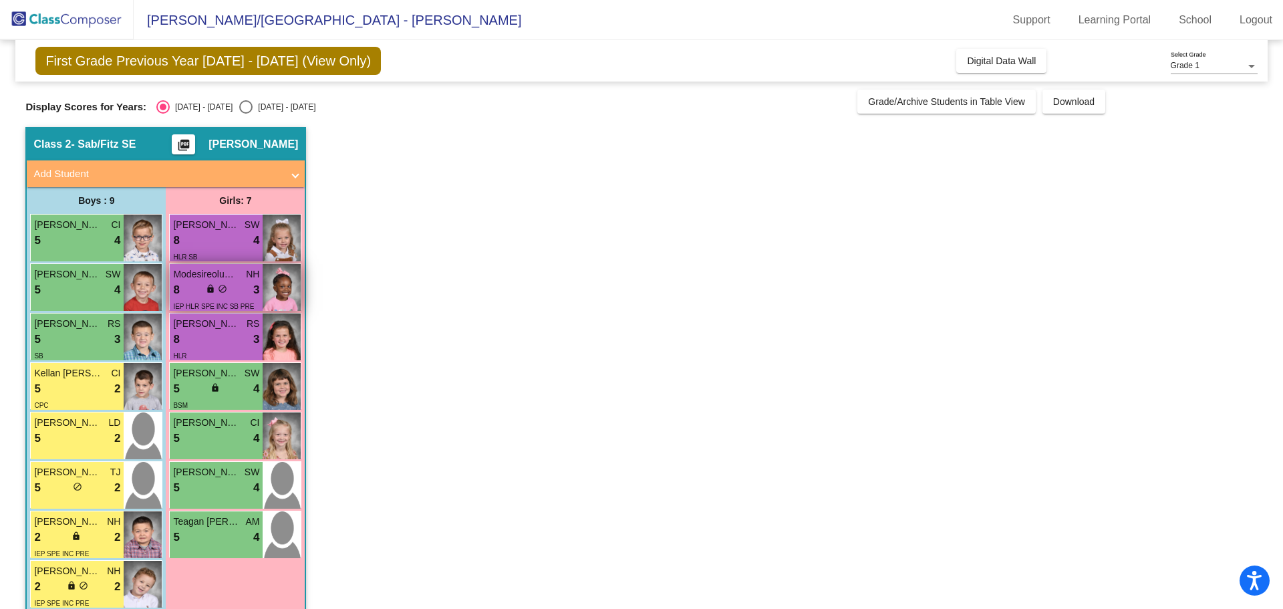
click at [228, 279] on span "Modesireoluwa Adegun" at bounding box center [206, 274] width 67 height 14
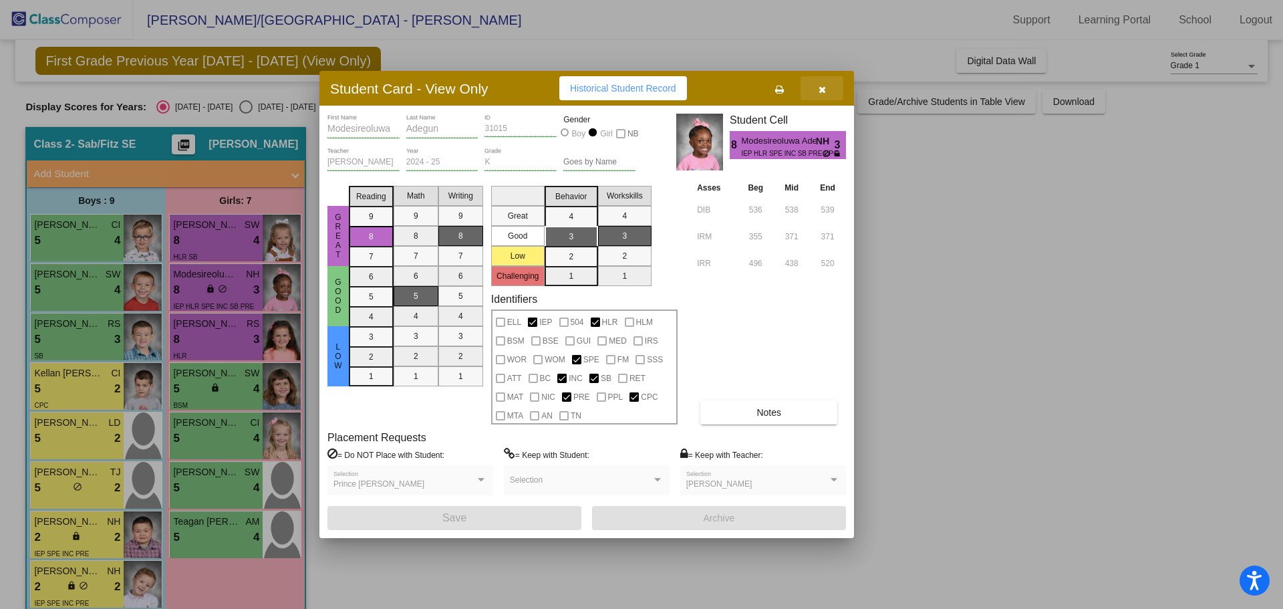
click at [826, 81] on button "button" at bounding box center [821, 88] width 43 height 24
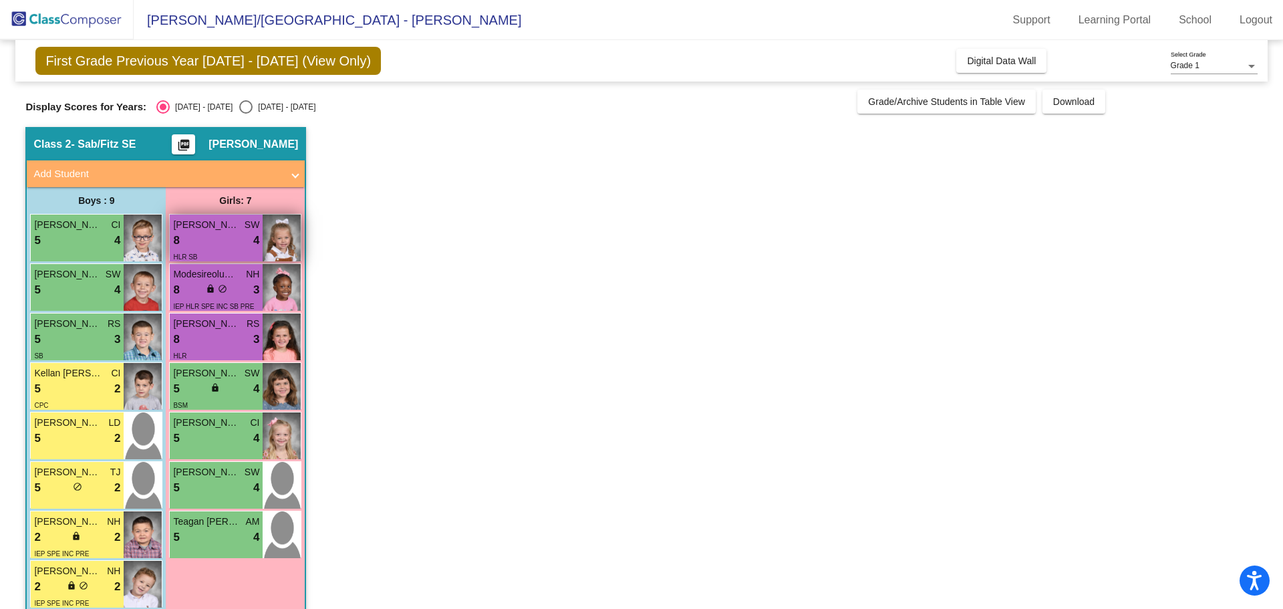
click at [209, 238] on div "8 lock do_not_disturb_alt 4" at bounding box center [216, 240] width 86 height 17
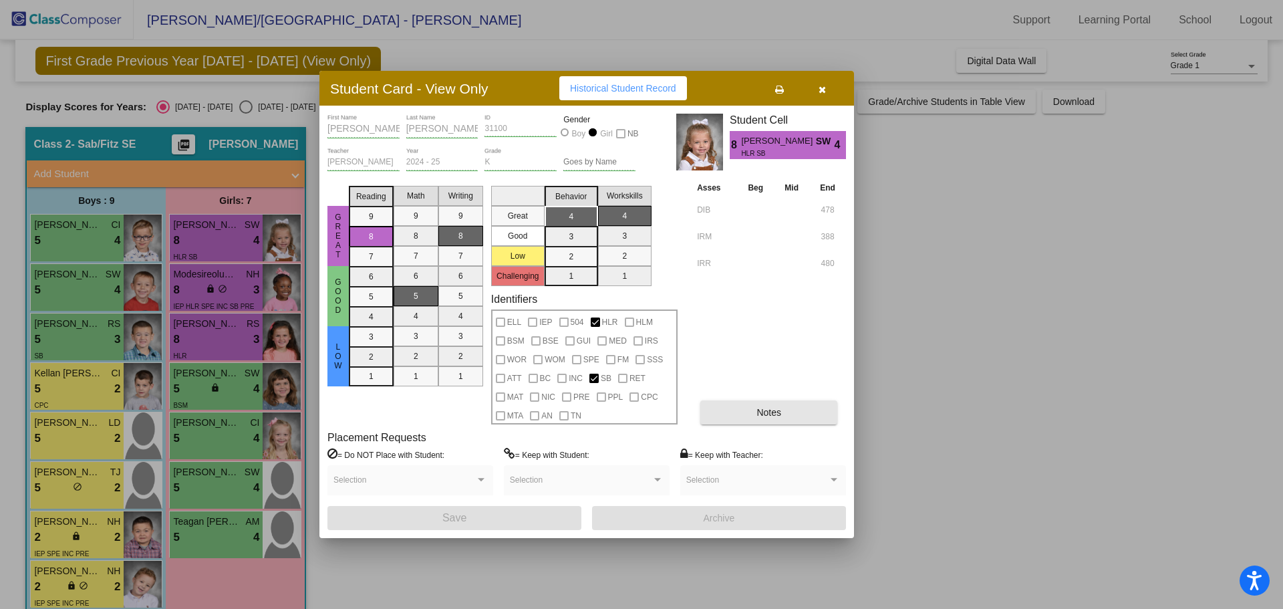
click at [795, 411] on button "Notes" at bounding box center [768, 412] width 137 height 24
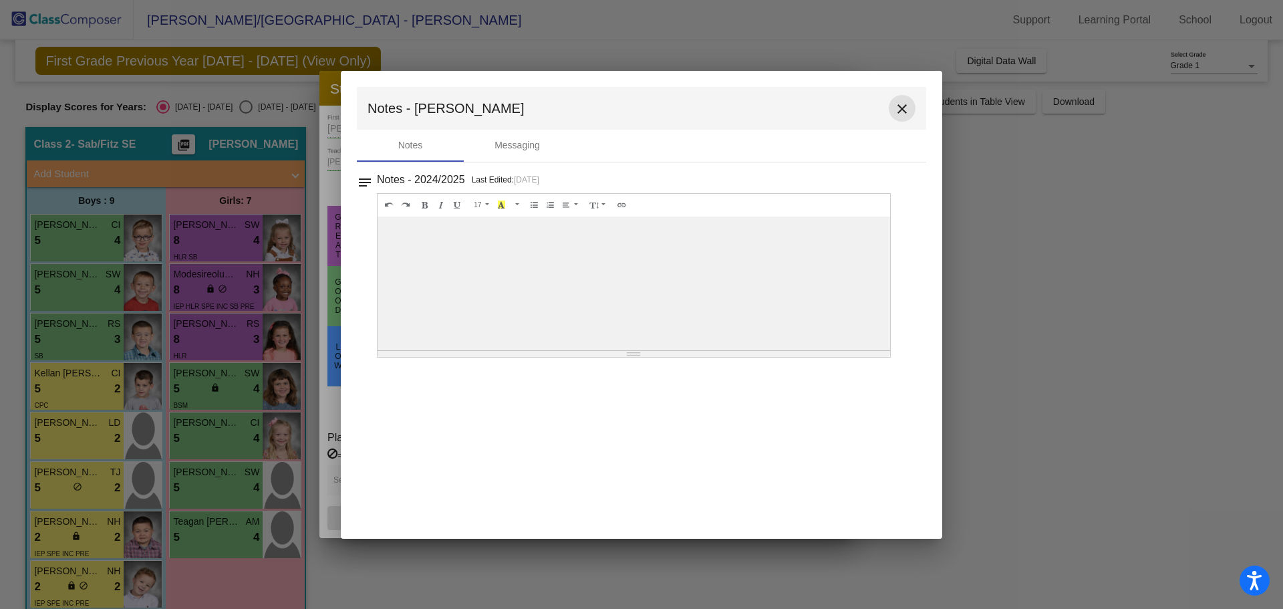
click at [902, 112] on mat-icon "close" at bounding box center [902, 109] width 16 height 16
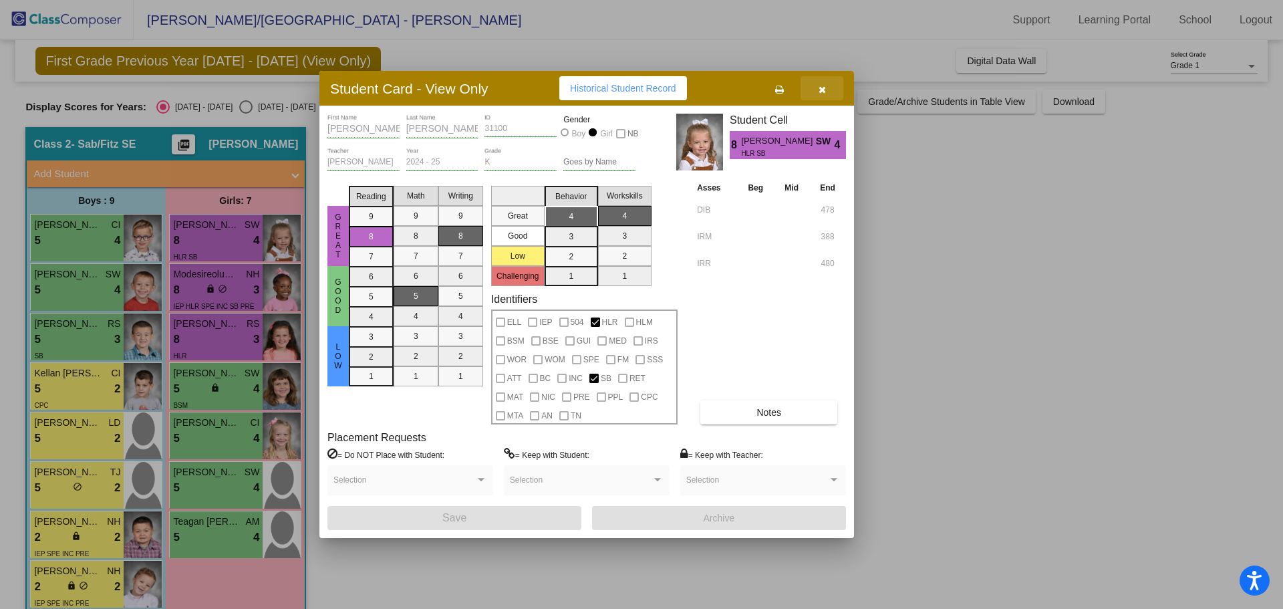
click at [822, 86] on icon "button" at bounding box center [821, 89] width 7 height 9
